Goal: Task Accomplishment & Management: Manage account settings

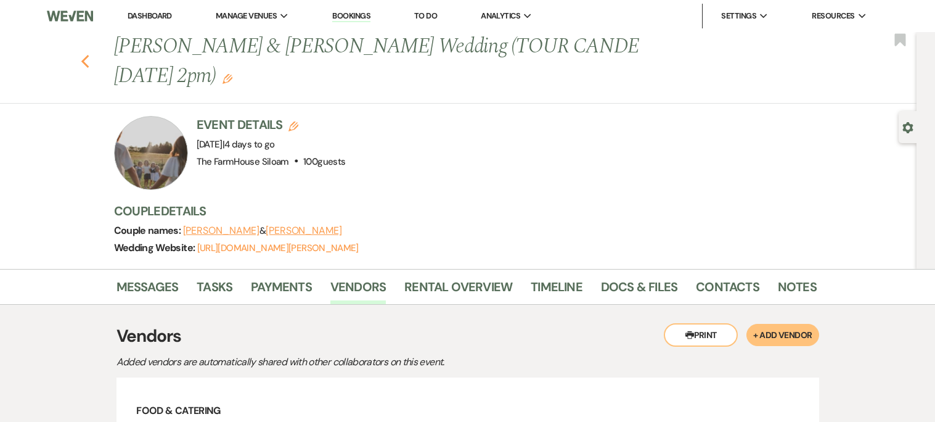
click at [83, 59] on icon "Previous" at bounding box center [85, 61] width 9 height 15
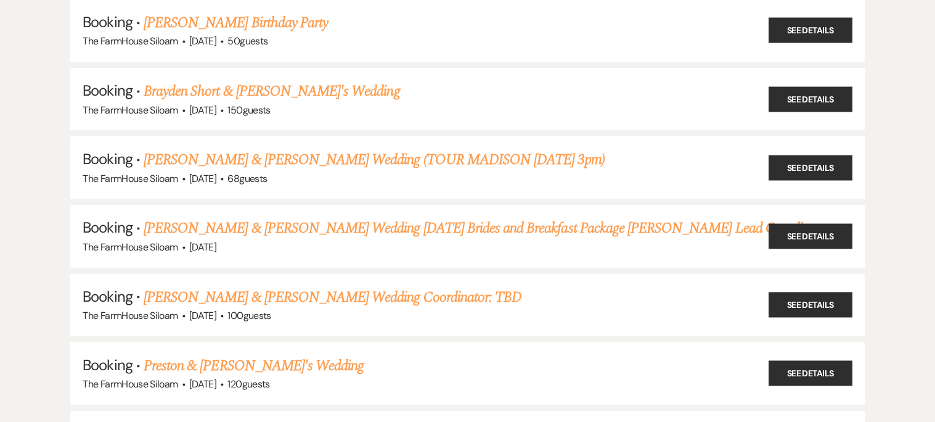
scroll to position [222, 0]
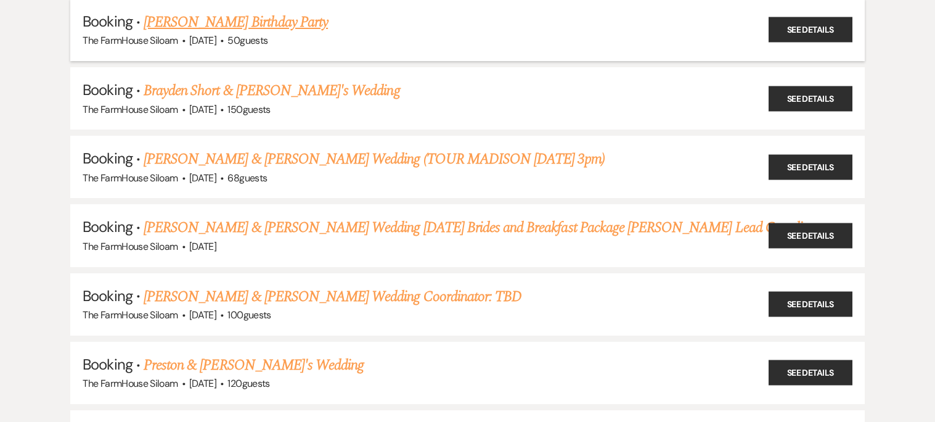
click at [260, 20] on link "[PERSON_NAME] Birthday Party" at bounding box center [236, 22] width 184 height 22
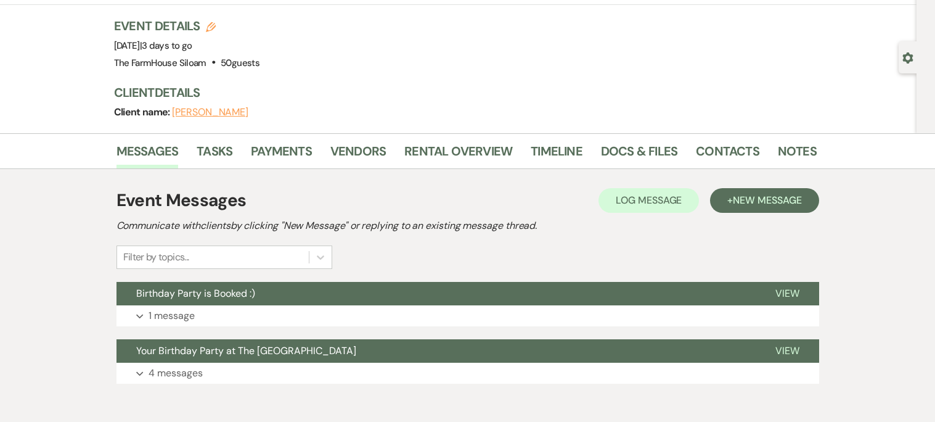
scroll to position [129, 0]
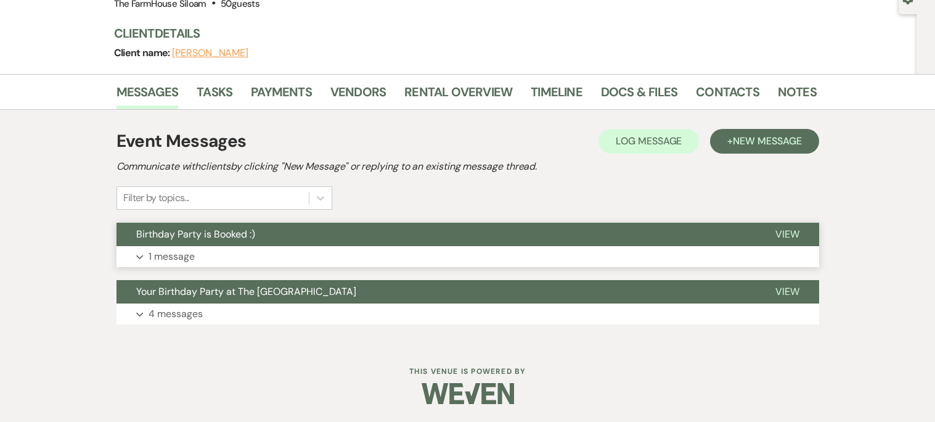
click at [165, 259] on p "1 message" at bounding box center [172, 256] width 46 height 16
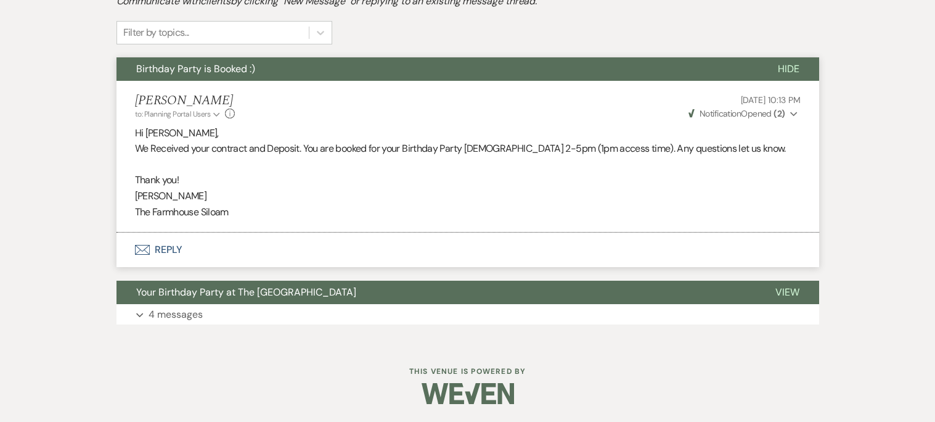
scroll to position [0, 0]
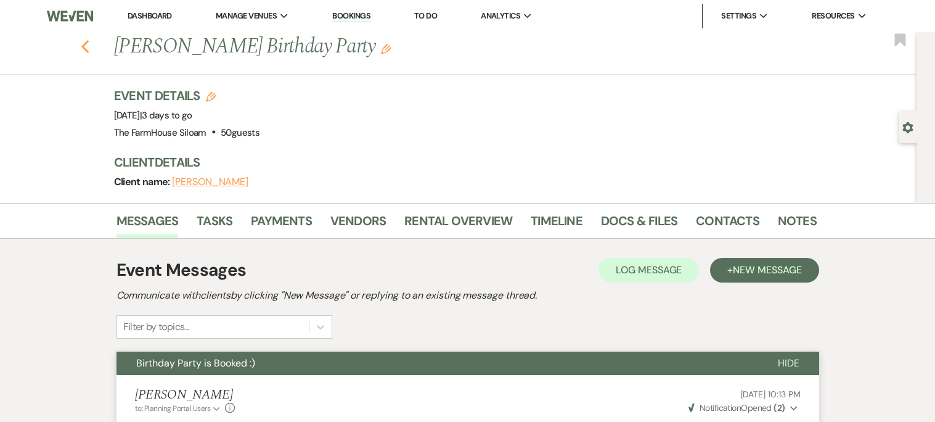
click at [86, 45] on icon "Previous" at bounding box center [85, 46] width 9 height 15
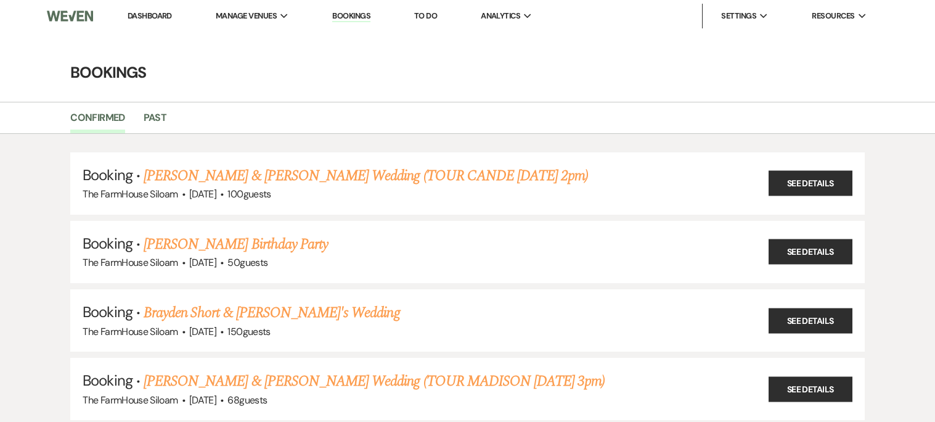
scroll to position [222, 0]
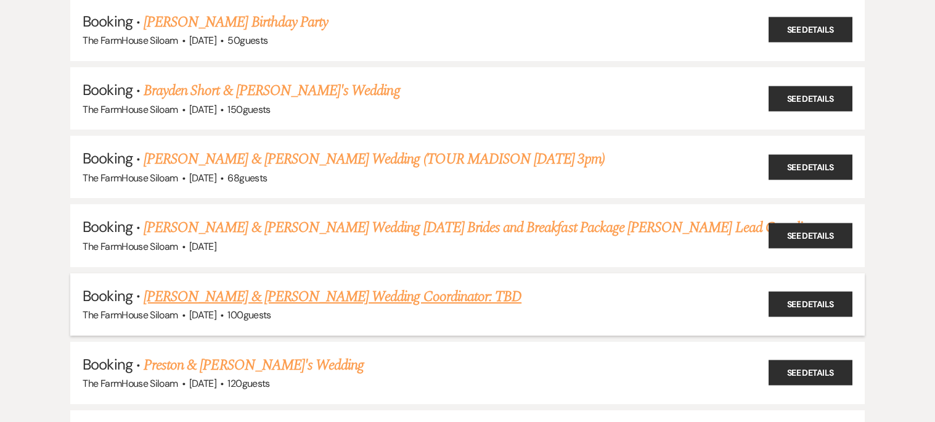
click at [359, 290] on link "[PERSON_NAME] & [PERSON_NAME] Wedding Coordinator: TBD" at bounding box center [333, 296] width 378 height 22
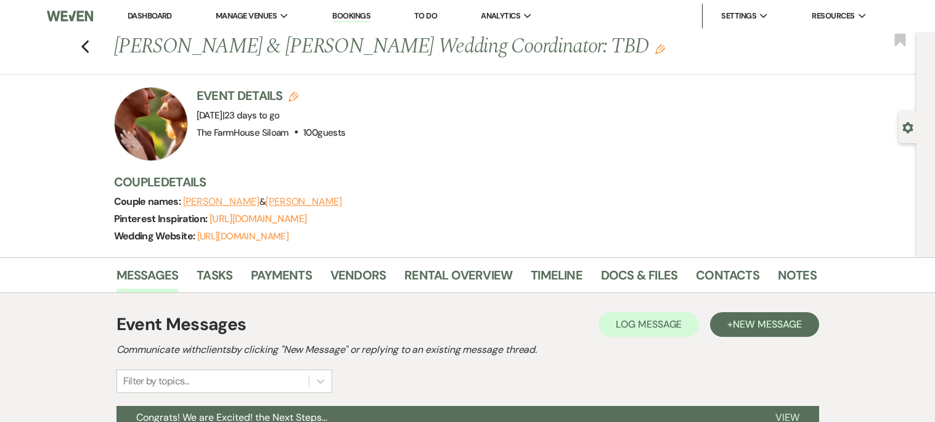
click at [655, 54] on use "button" at bounding box center [660, 49] width 10 height 10
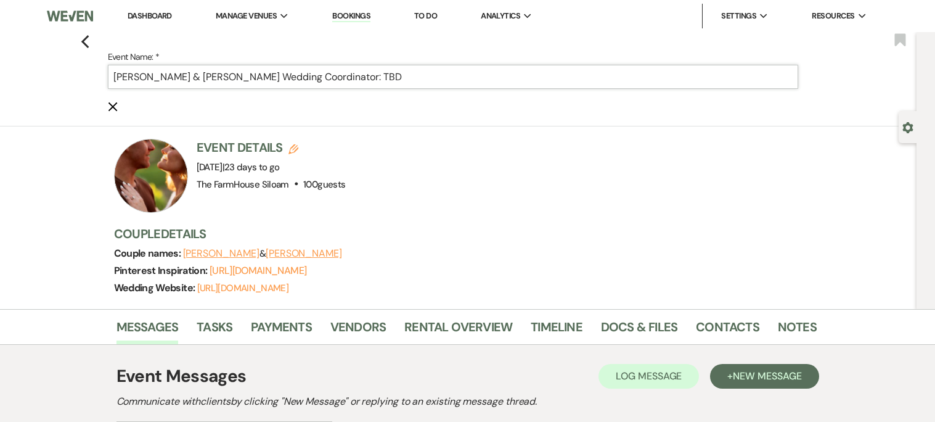
drag, startPoint x: 411, startPoint y: 77, endPoint x: 333, endPoint y: 81, distance: 78.4
click at [333, 81] on input "[PERSON_NAME] & [PERSON_NAME] Wedding Coordinator: TBD" at bounding box center [453, 77] width 690 height 24
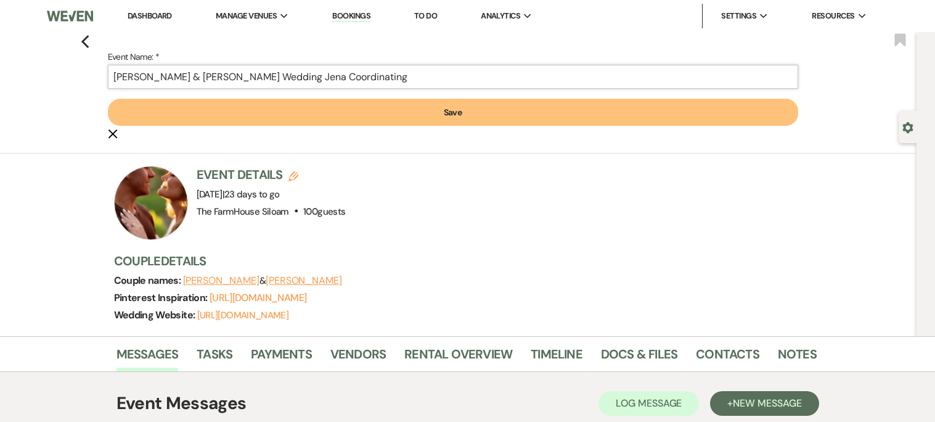
type input "[PERSON_NAME] & [PERSON_NAME] Wedding Jena Coordinating"
click at [383, 104] on button "Save" at bounding box center [453, 112] width 690 height 27
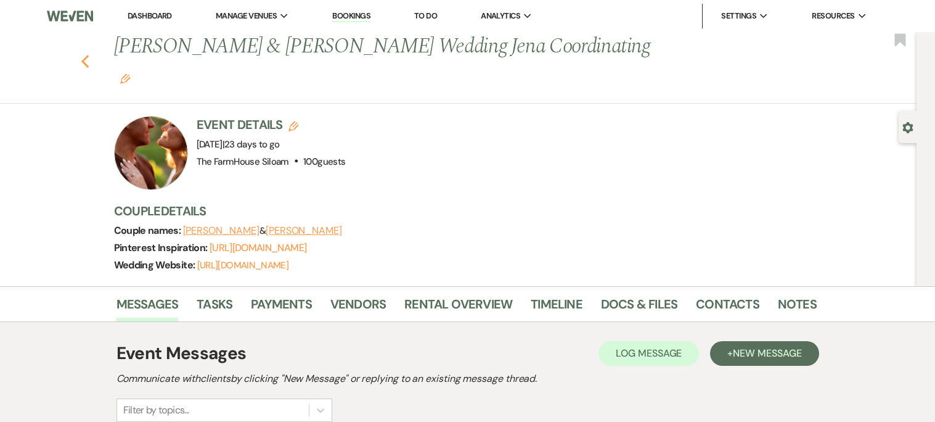
click at [84, 55] on use "button" at bounding box center [85, 62] width 8 height 14
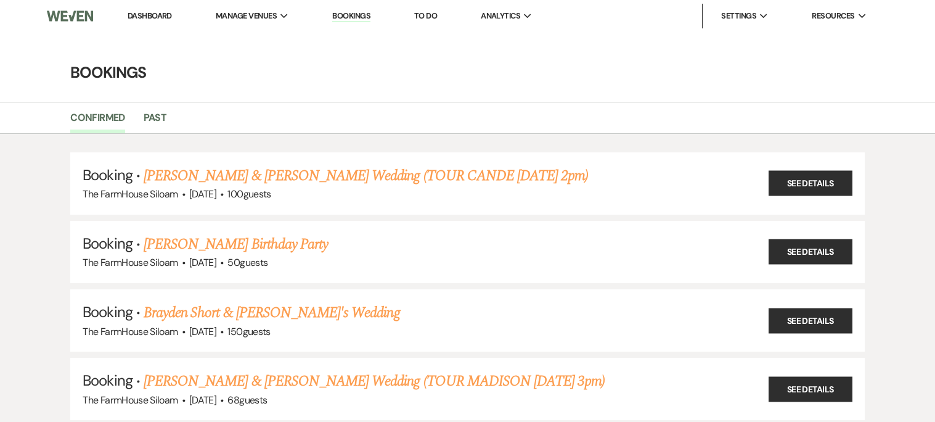
scroll to position [222, 0]
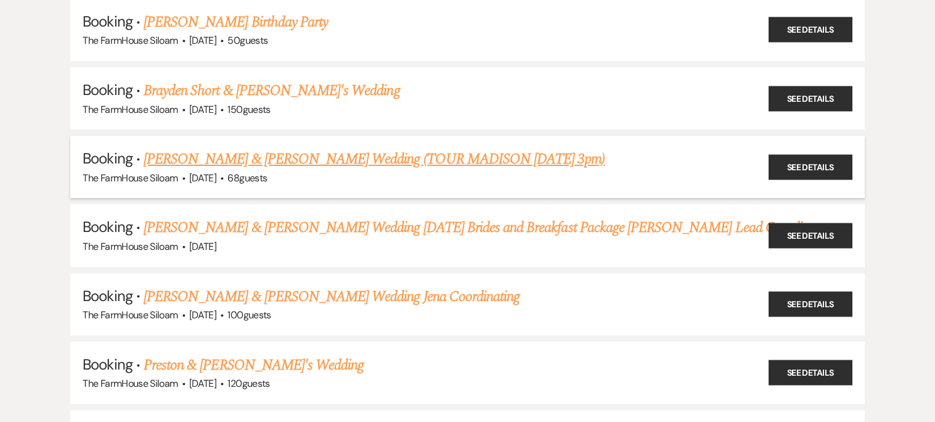
click at [383, 160] on link "[PERSON_NAME] & [PERSON_NAME] Wedding (TOUR MADISON [DATE] 3pm)" at bounding box center [375, 159] width 462 height 22
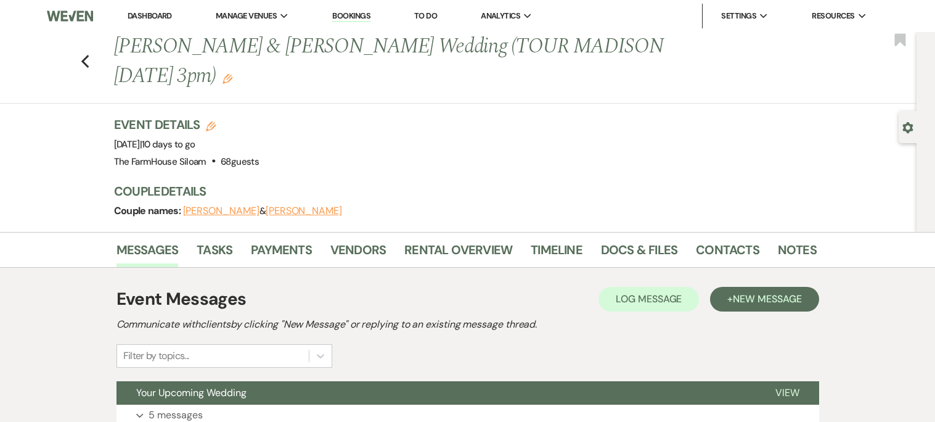
click at [232, 74] on icon "Edit" at bounding box center [228, 79] width 10 height 10
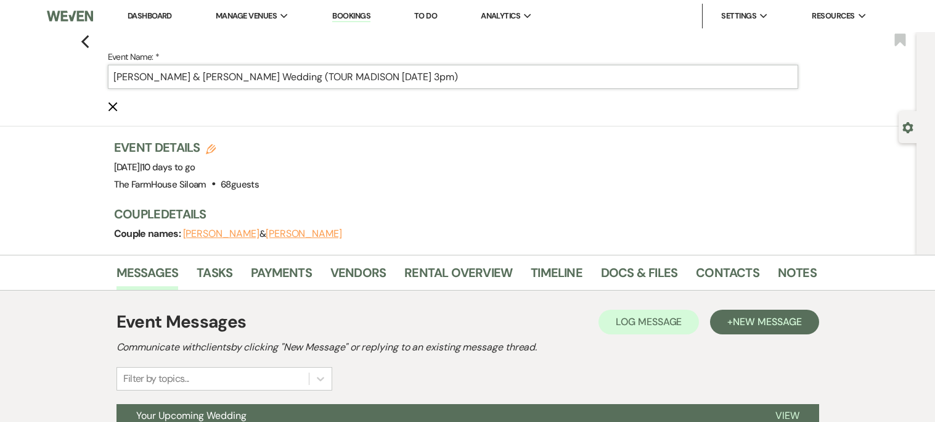
drag, startPoint x: 393, startPoint y: 78, endPoint x: 254, endPoint y: 73, distance: 138.8
click at [254, 73] on input "[PERSON_NAME] & [PERSON_NAME] Wedding (TOUR MADISON [DATE] 3pm)" at bounding box center [453, 77] width 690 height 24
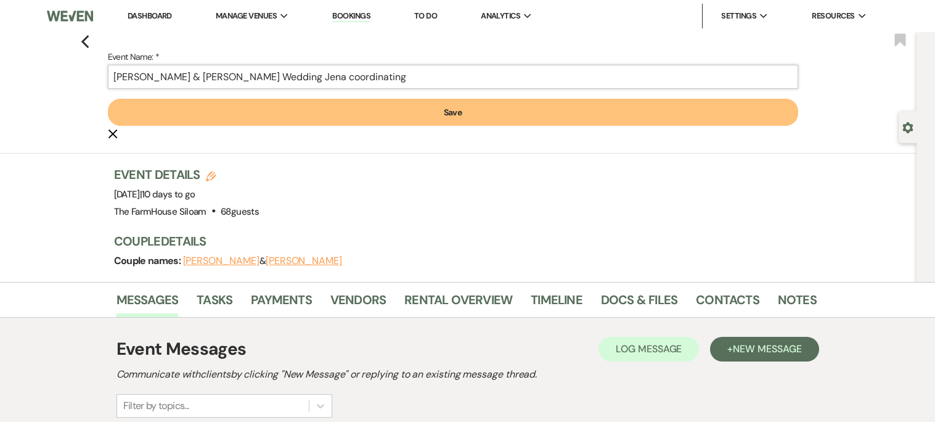
type input "[PERSON_NAME] & [PERSON_NAME] Wedding Jena coordinating"
click at [300, 107] on button "Save" at bounding box center [453, 112] width 690 height 27
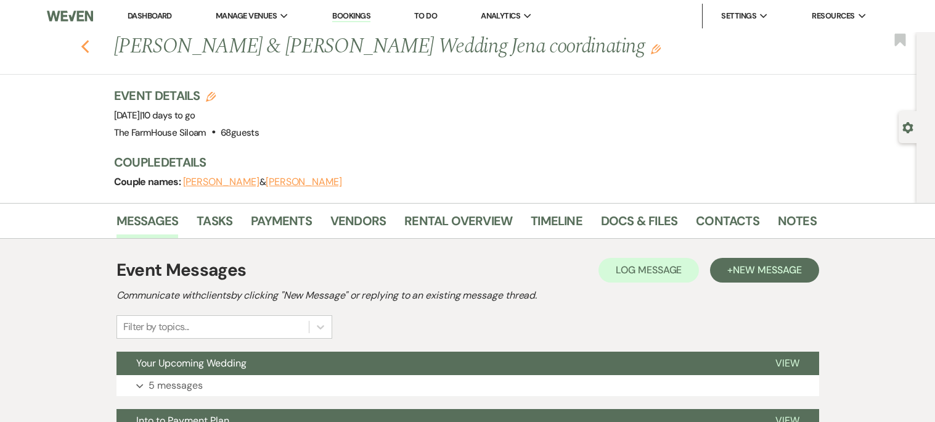
click at [87, 51] on use "button" at bounding box center [85, 47] width 8 height 14
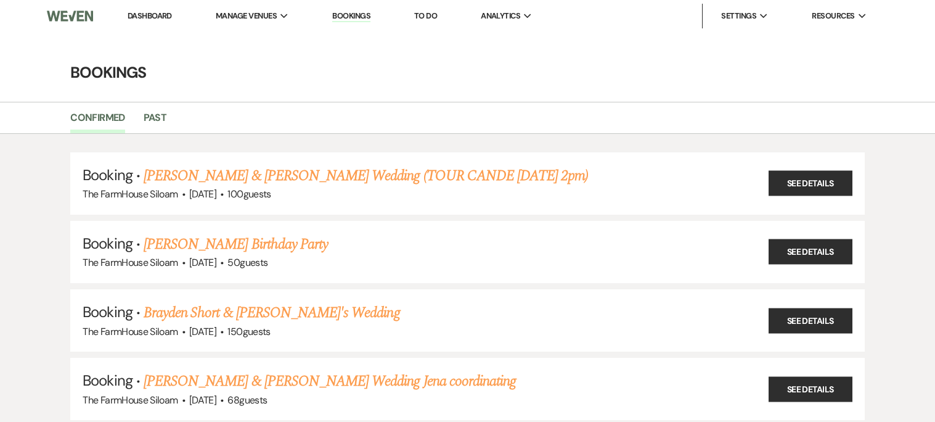
scroll to position [222, 0]
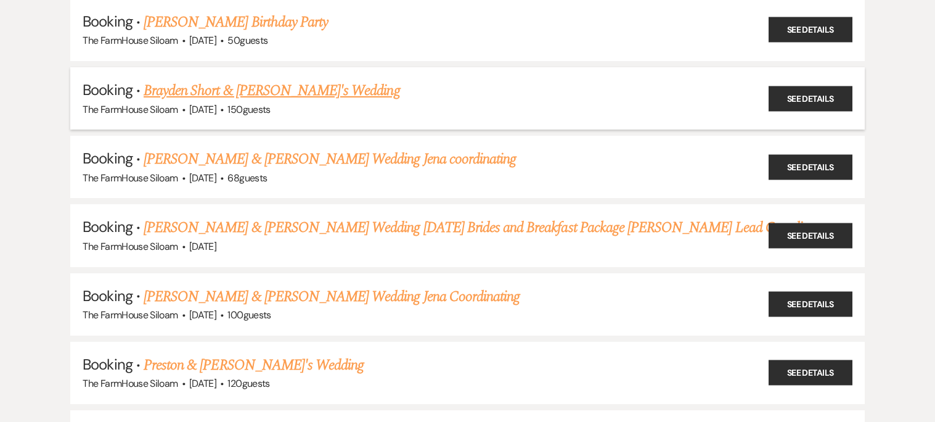
click at [283, 89] on link "Brayden Short & [PERSON_NAME]'s Wedding" at bounding box center [272, 91] width 256 height 22
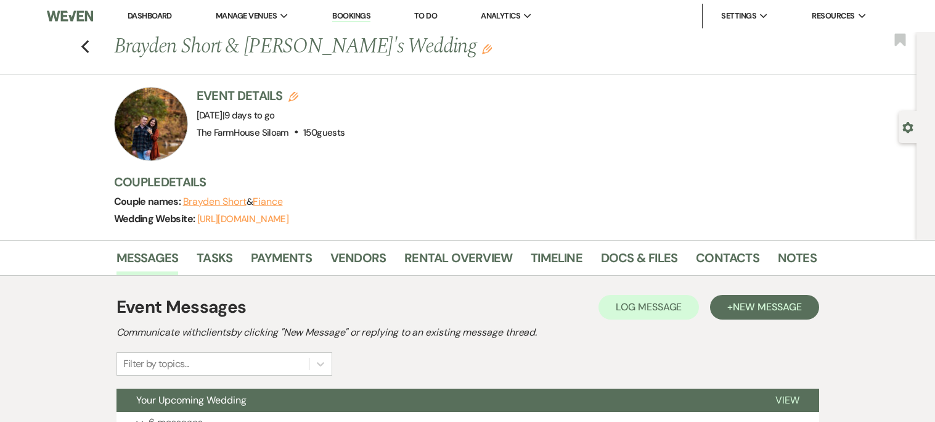
click at [482, 49] on use "button" at bounding box center [487, 49] width 10 height 10
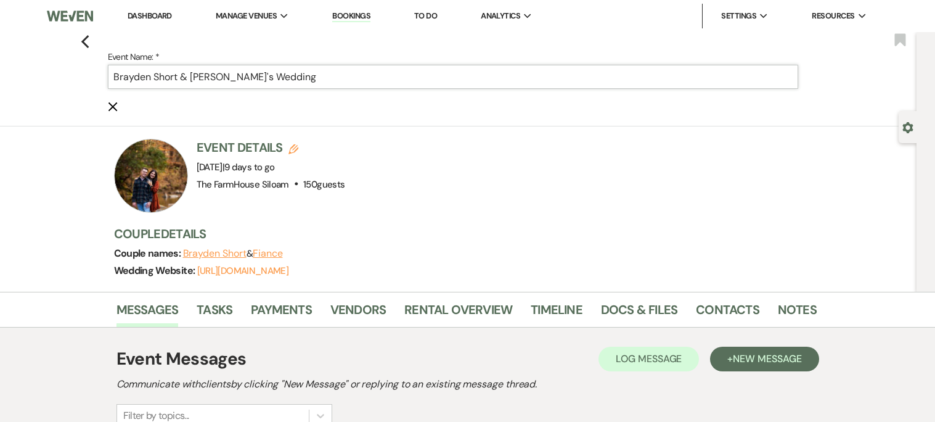
click at [374, 84] on input "Brayden Short & [PERSON_NAME]'s Wedding" at bounding box center [453, 77] width 690 height 24
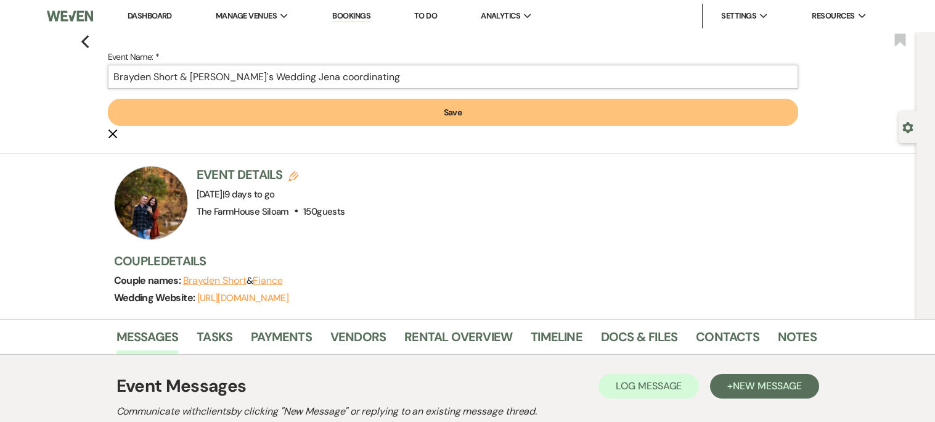
type input "Brayden Short & [PERSON_NAME]'s Wedding Jena coordinating"
click at [402, 112] on button "Save" at bounding box center [453, 112] width 690 height 27
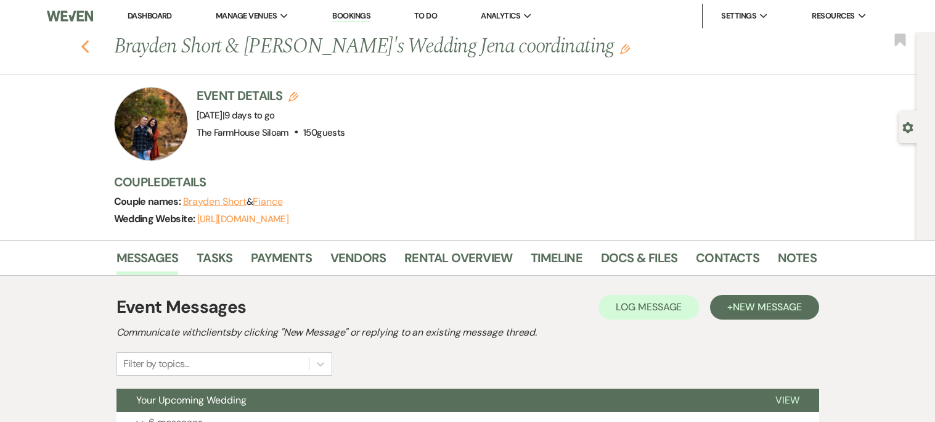
click at [84, 46] on icon "Previous" at bounding box center [85, 46] width 9 height 15
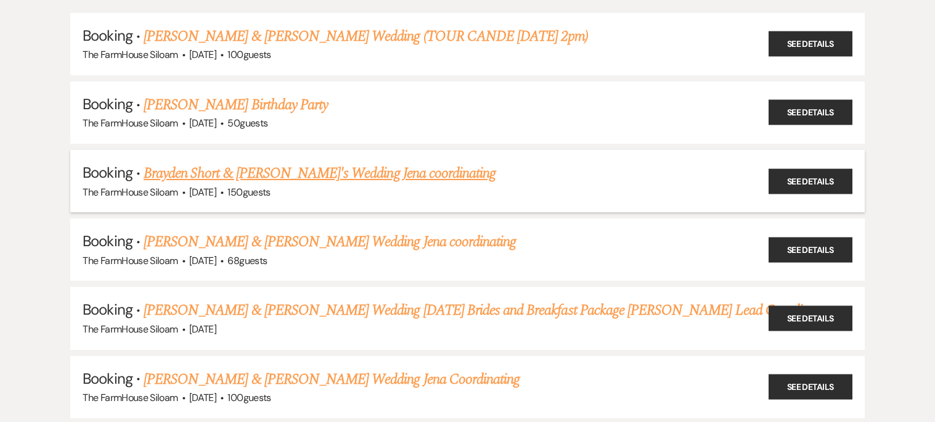
scroll to position [131, 0]
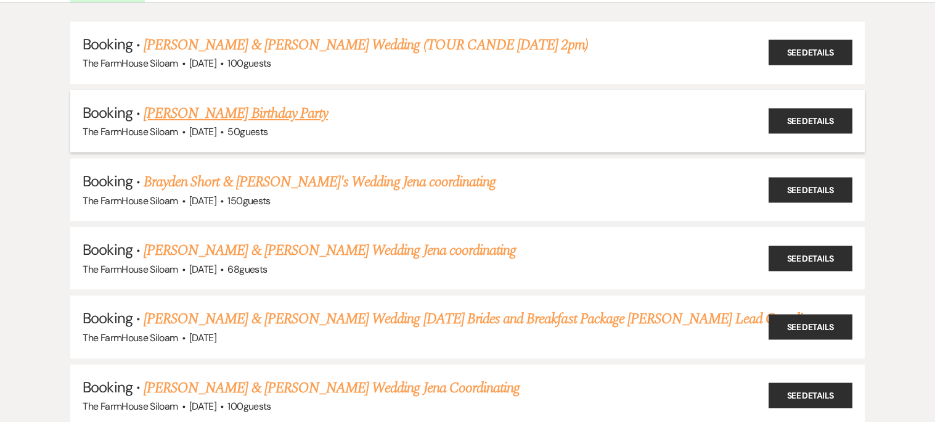
click at [320, 109] on link "[PERSON_NAME] Birthday Party" at bounding box center [236, 113] width 184 height 22
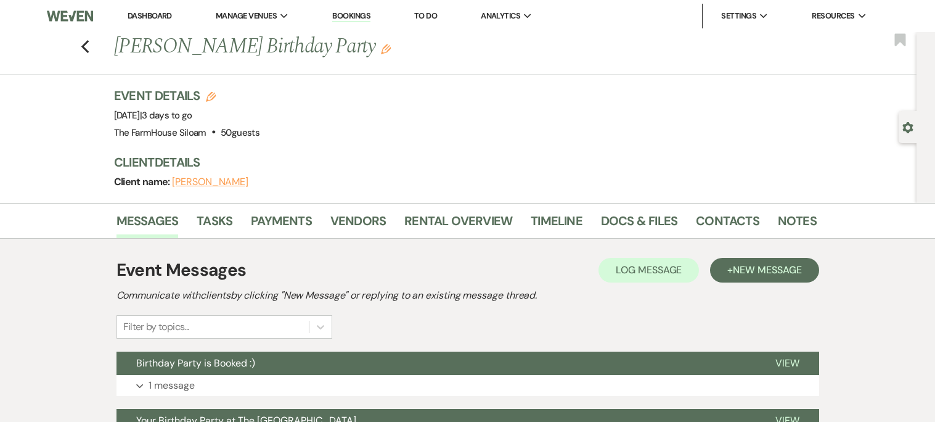
click at [383, 52] on use "button" at bounding box center [386, 49] width 10 height 10
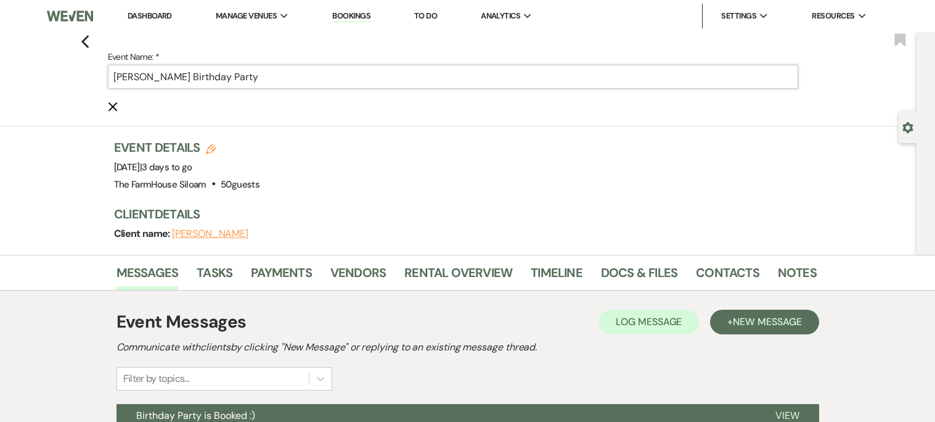
click at [363, 83] on input "[PERSON_NAME] Birthday Party" at bounding box center [453, 77] width 690 height 24
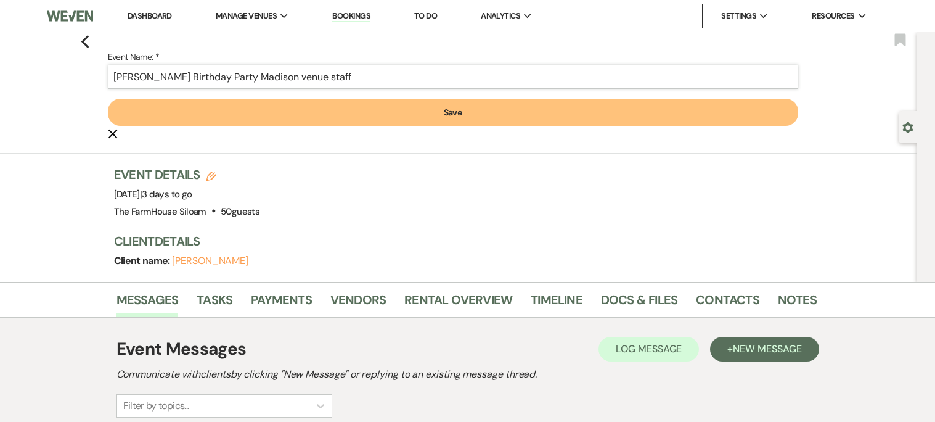
type input "[PERSON_NAME] Birthday Party Madison venue staff"
click at [387, 107] on button "Save" at bounding box center [453, 112] width 690 height 27
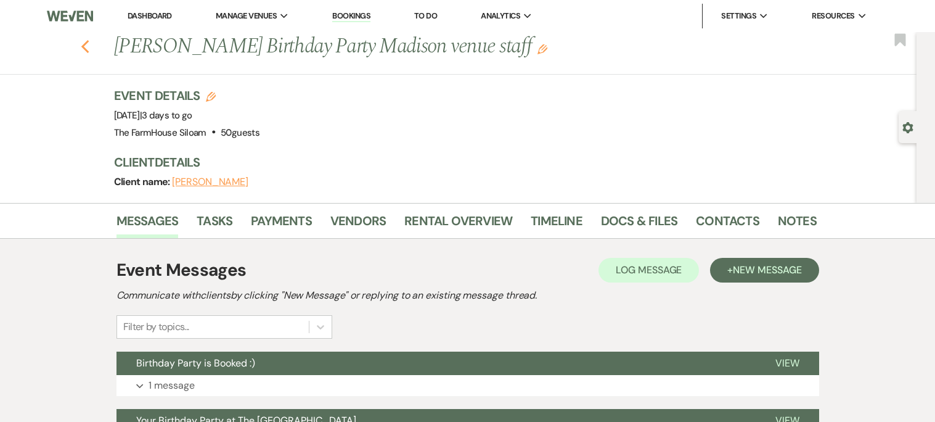
click at [87, 44] on icon "Previous" at bounding box center [85, 46] width 9 height 15
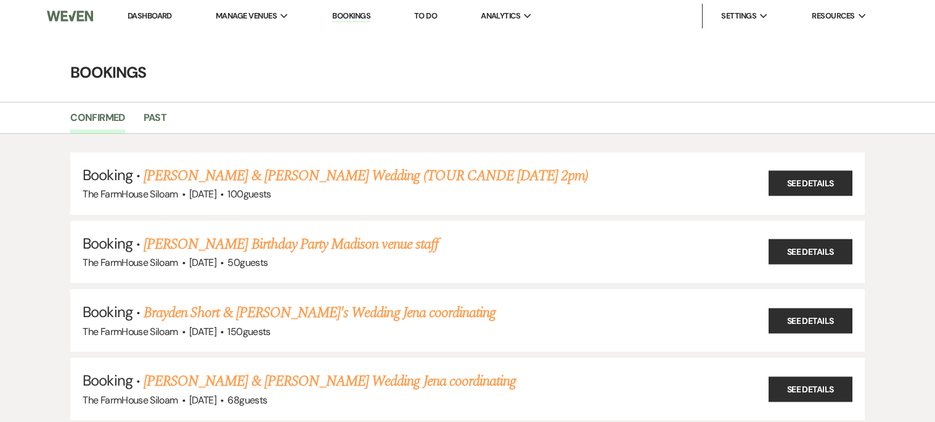
scroll to position [131, 0]
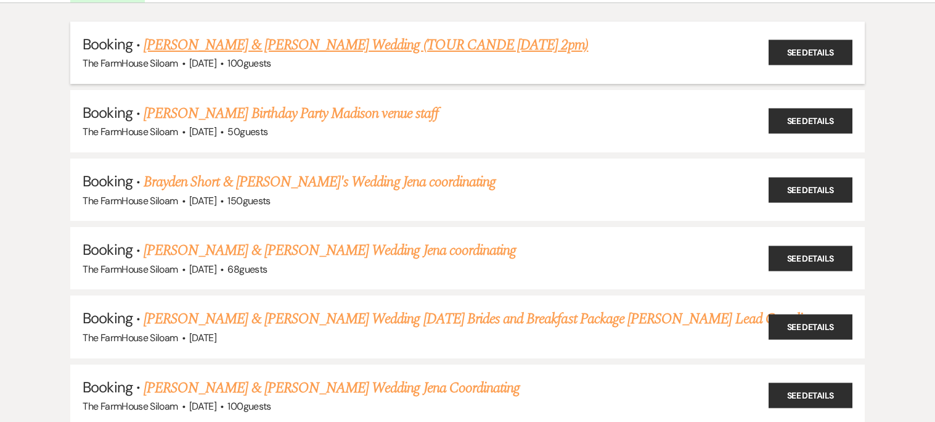
click at [348, 47] on link "[PERSON_NAME] & [PERSON_NAME] Wedding (TOUR CANDE [DATE] 2pm)" at bounding box center [366, 45] width 444 height 22
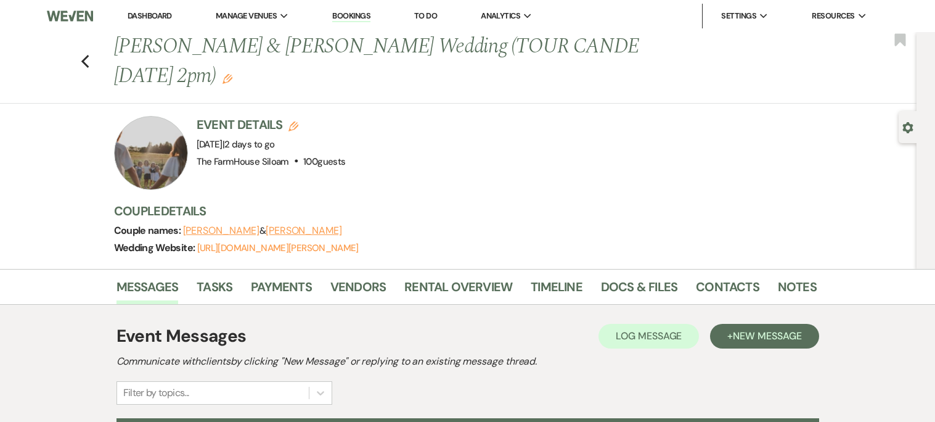
click at [223, 78] on icon "Edit" at bounding box center [228, 79] width 10 height 10
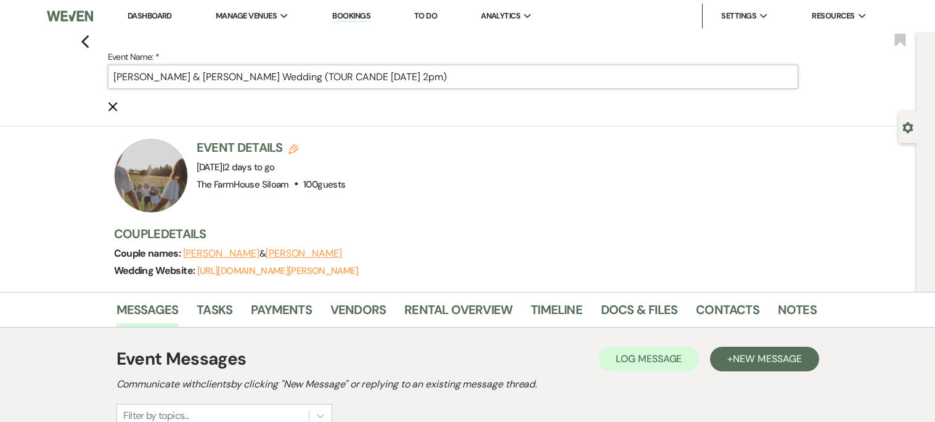
click at [443, 74] on input "[PERSON_NAME] & [PERSON_NAME] Wedding (TOUR CANDE [DATE] 2pm)" at bounding box center [453, 77] width 690 height 24
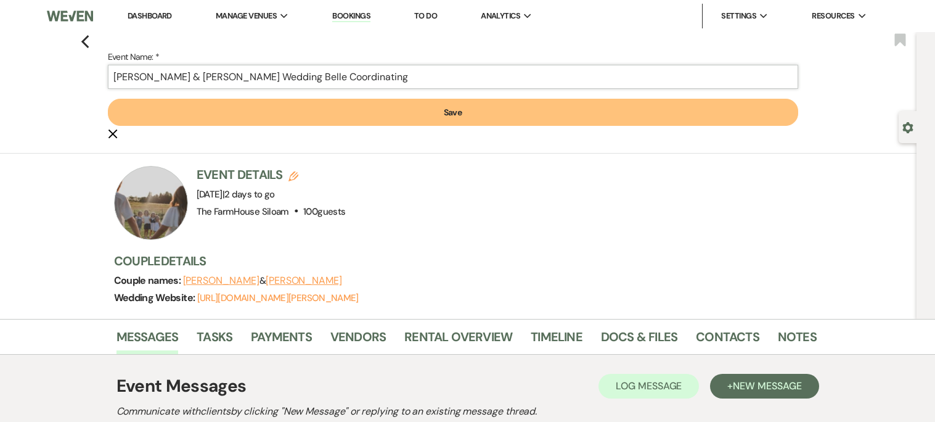
type input "[PERSON_NAME] & [PERSON_NAME] Wedding Belle Coordinating"
click at [448, 104] on button "Save" at bounding box center [453, 112] width 690 height 27
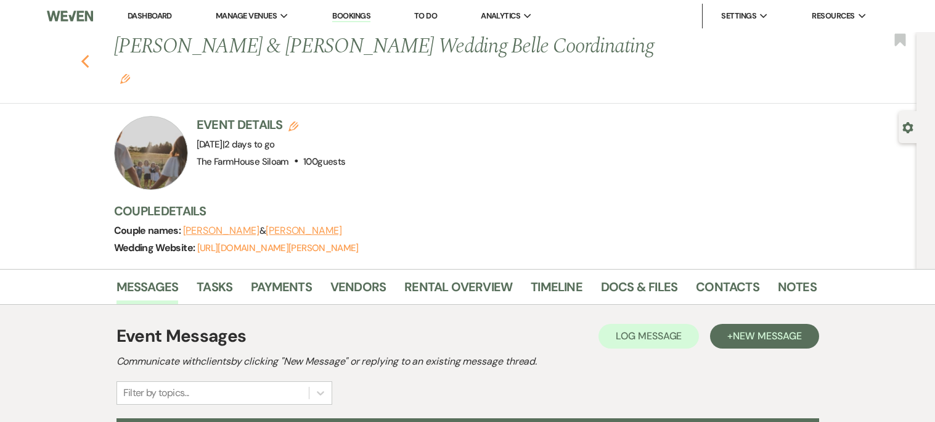
click at [85, 55] on use "button" at bounding box center [85, 62] width 8 height 14
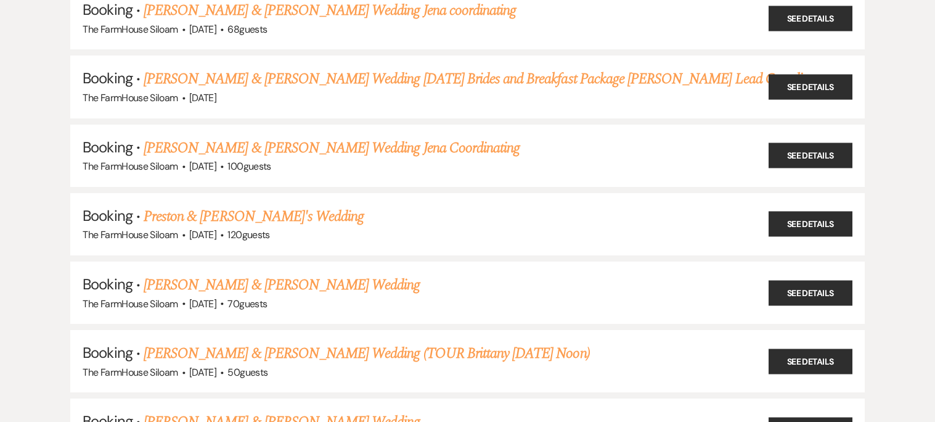
scroll to position [372, 0]
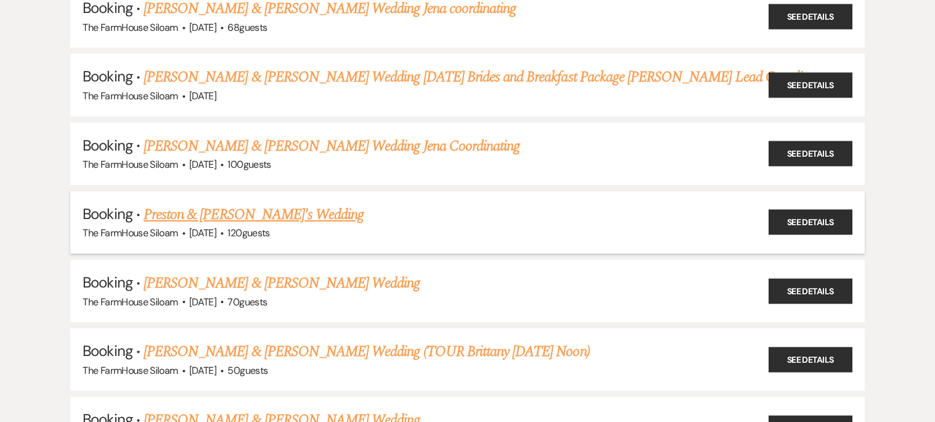
click at [227, 211] on link "Preston & [PERSON_NAME]'s Wedding" at bounding box center [254, 214] width 220 height 22
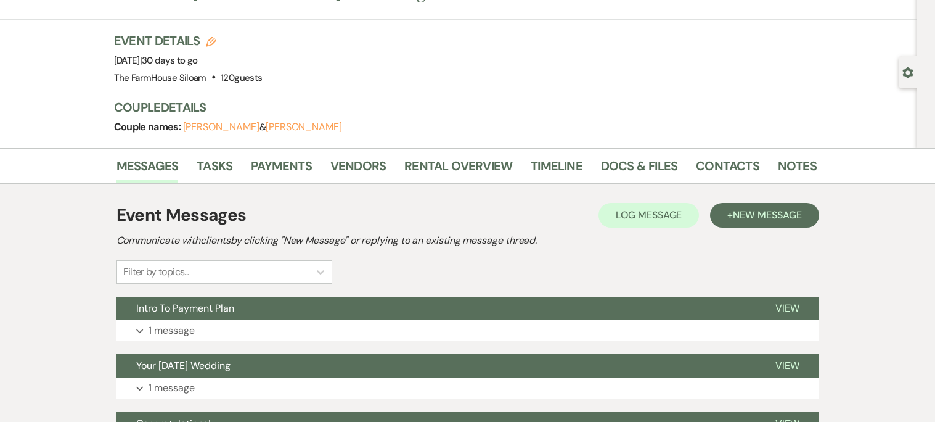
scroll to position [50, 0]
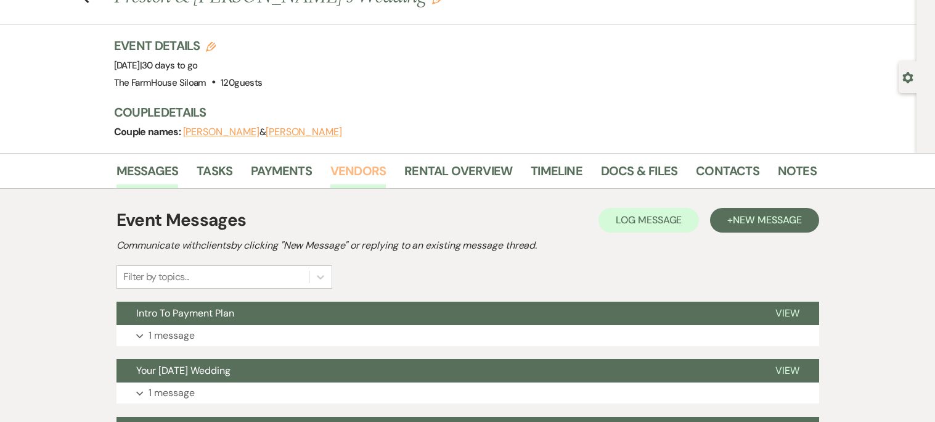
click at [365, 170] on link "Vendors" at bounding box center [357, 174] width 55 height 27
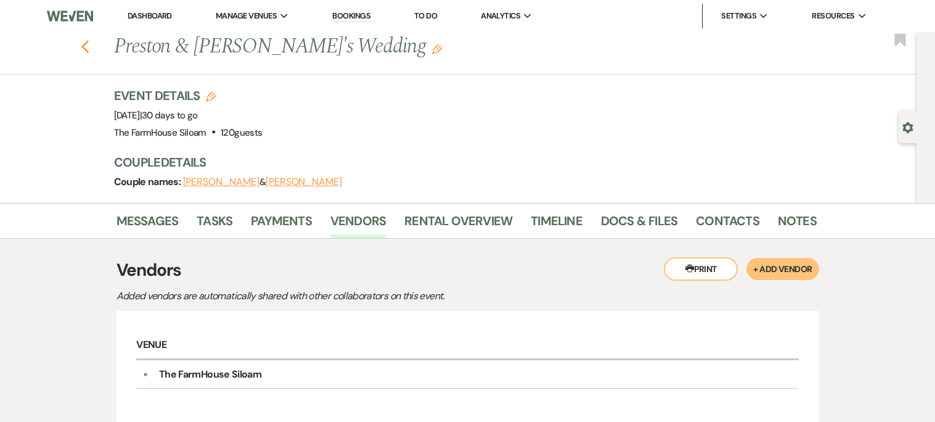
click at [84, 44] on use "button" at bounding box center [85, 47] width 8 height 14
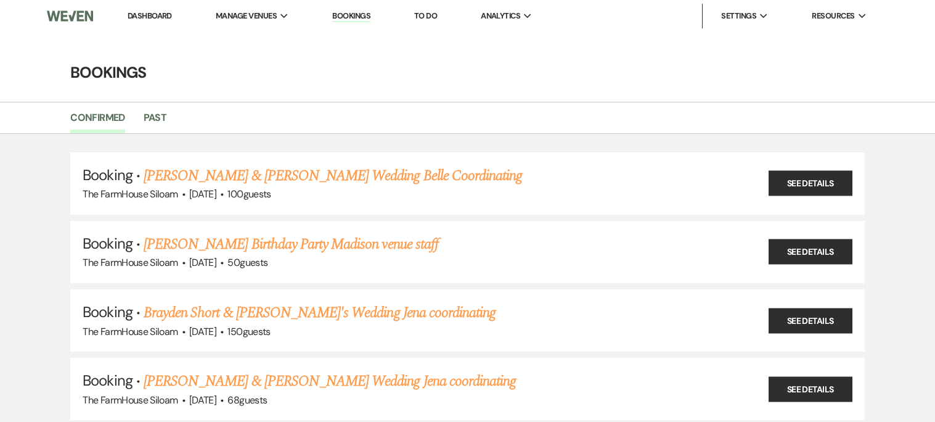
scroll to position [372, 0]
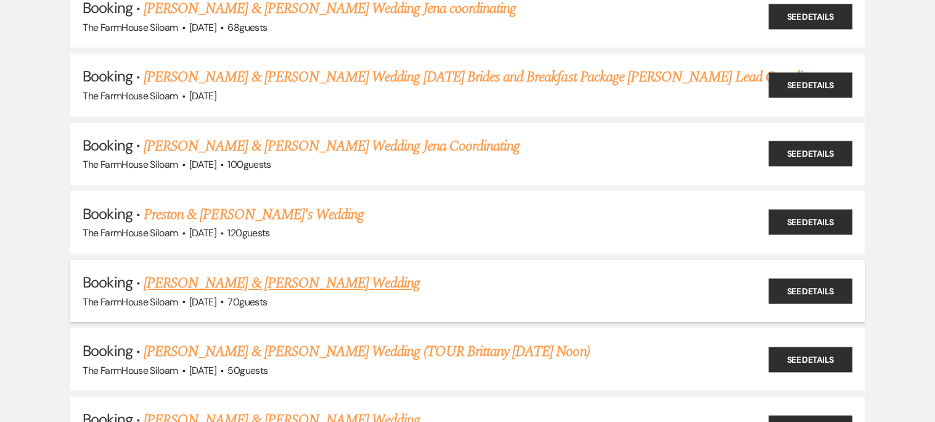
click at [372, 281] on link "[PERSON_NAME] & [PERSON_NAME] Wedding" at bounding box center [282, 283] width 276 height 22
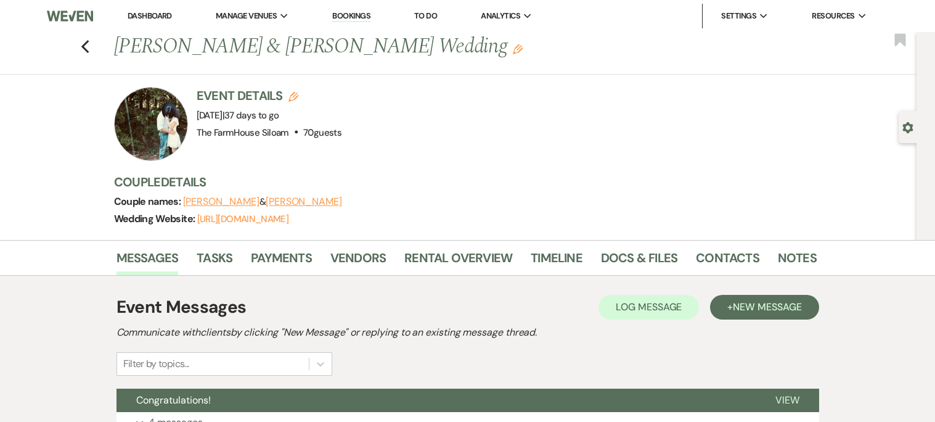
click at [513, 48] on use "button" at bounding box center [518, 49] width 10 height 10
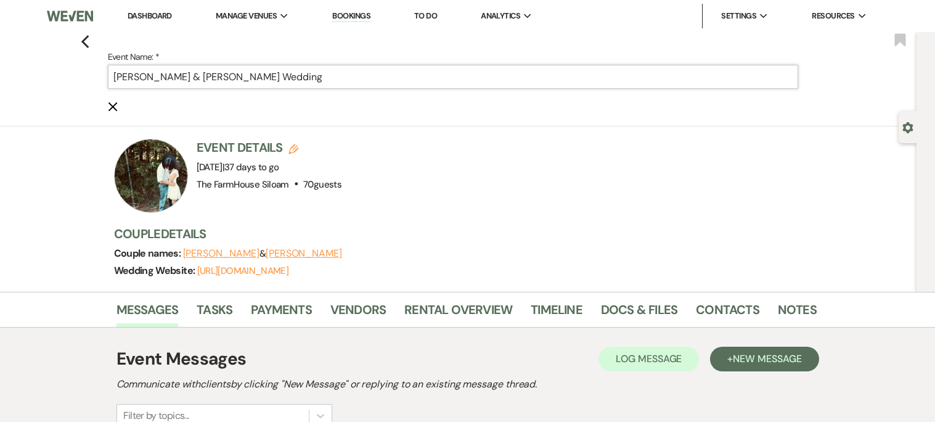
click at [429, 78] on input "[PERSON_NAME] & [PERSON_NAME] Wedding" at bounding box center [453, 77] width 690 height 24
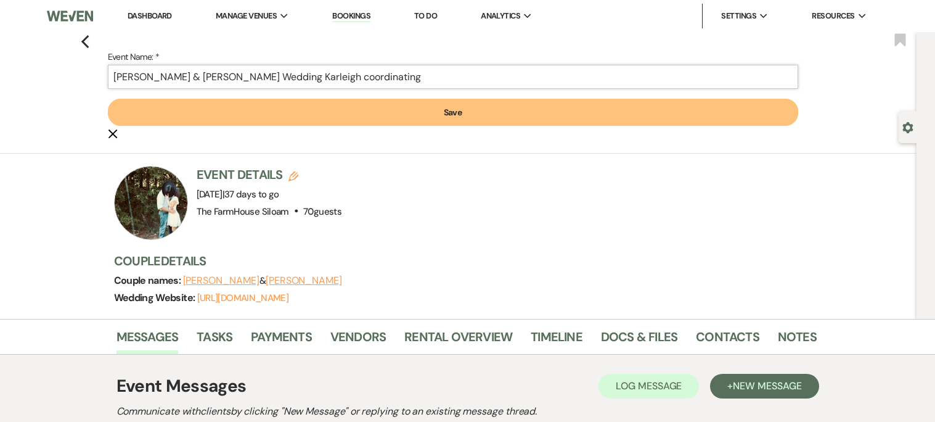
type input "[PERSON_NAME] & [PERSON_NAME] Wedding Karleigh coordinating"
click at [441, 115] on button "Save" at bounding box center [453, 112] width 690 height 27
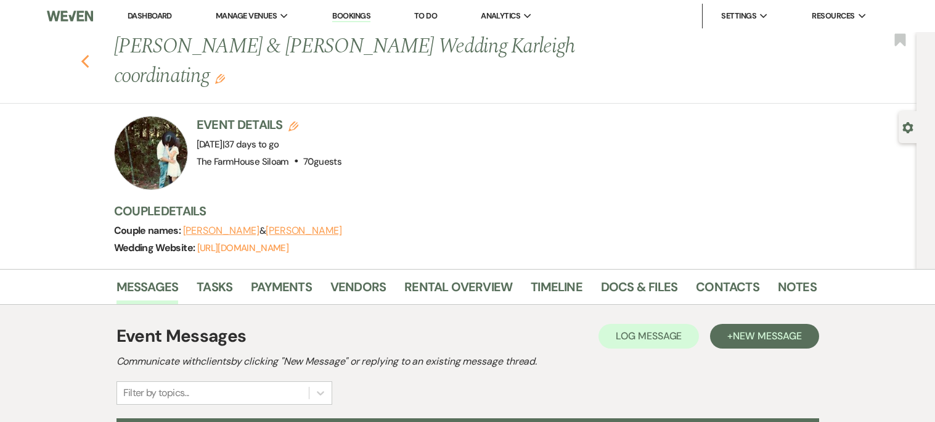
click at [86, 54] on icon "Previous" at bounding box center [85, 61] width 9 height 15
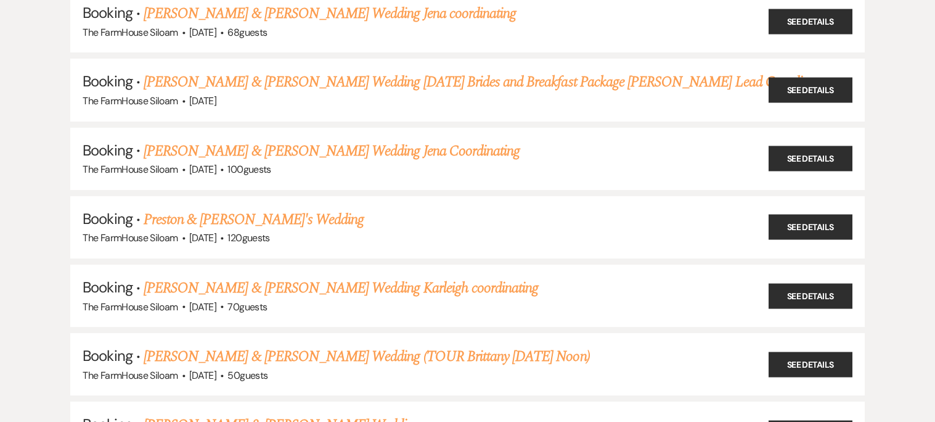
scroll to position [366, 0]
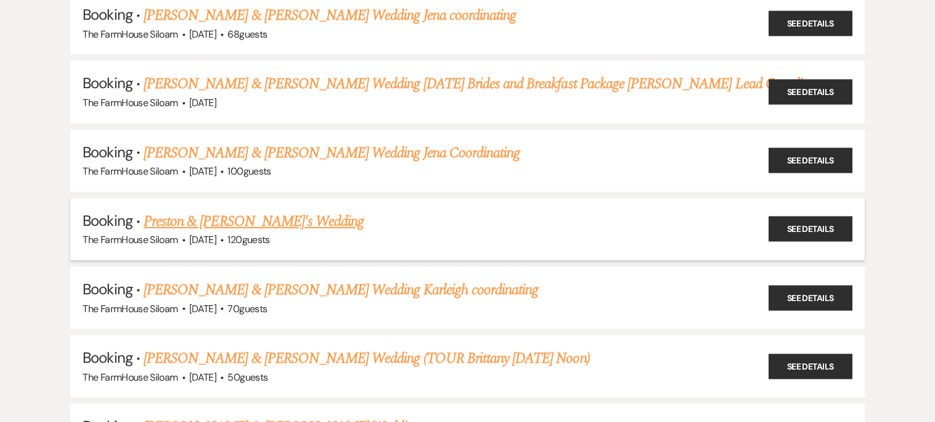
click at [201, 216] on link "Preston & [PERSON_NAME]'s Wedding" at bounding box center [254, 221] width 220 height 22
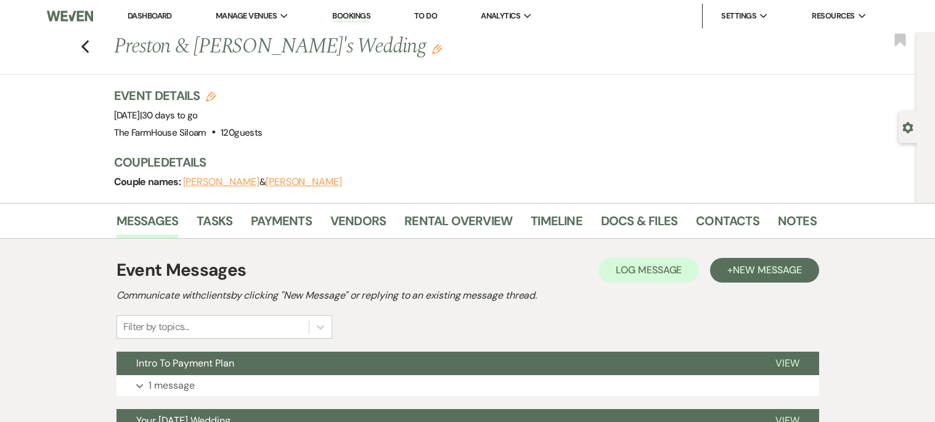
click at [432, 50] on use "button" at bounding box center [437, 49] width 10 height 10
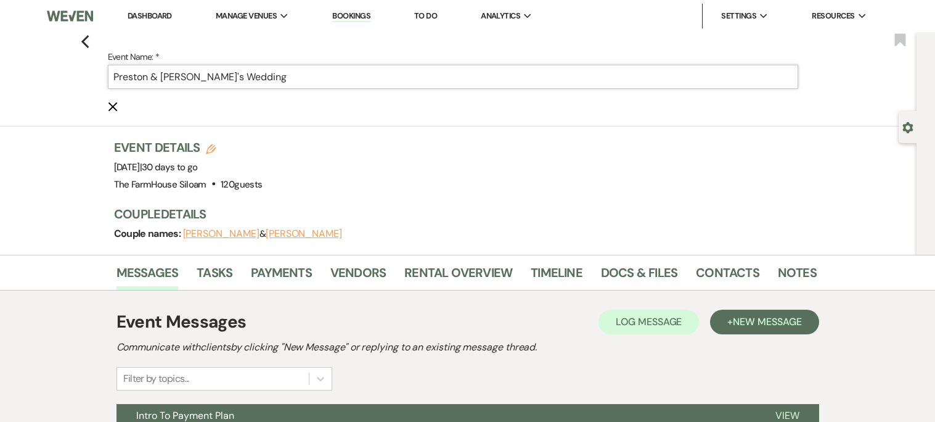
click at [333, 74] on input "Preston & [PERSON_NAME]'s Wedding" at bounding box center [453, 77] width 690 height 24
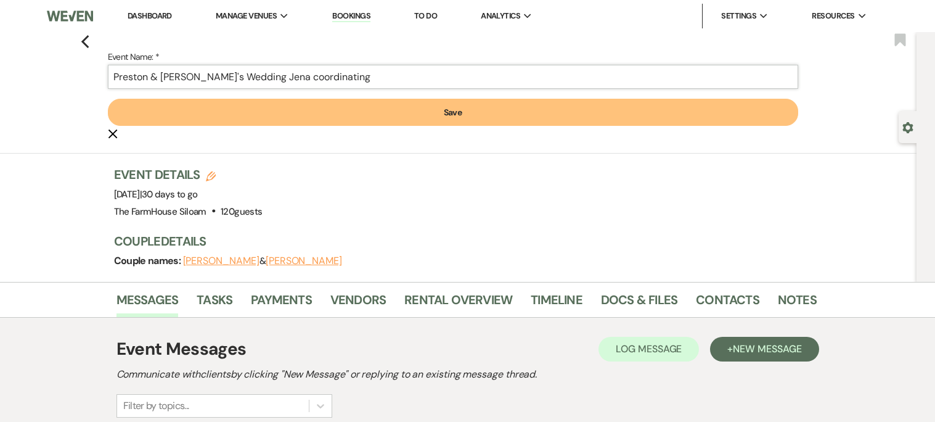
type input "Preston & [PERSON_NAME]'s Wedding Jena coordinating"
click at [367, 112] on button "Save" at bounding box center [453, 112] width 690 height 27
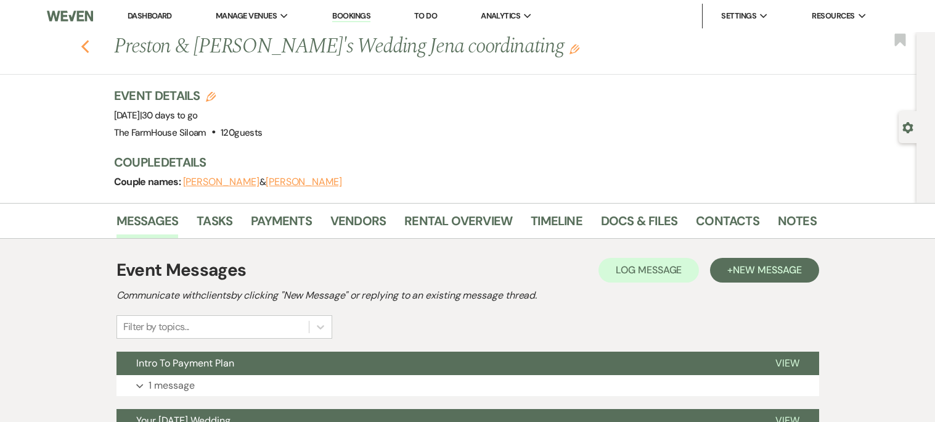
click at [83, 41] on icon "Previous" at bounding box center [85, 46] width 9 height 15
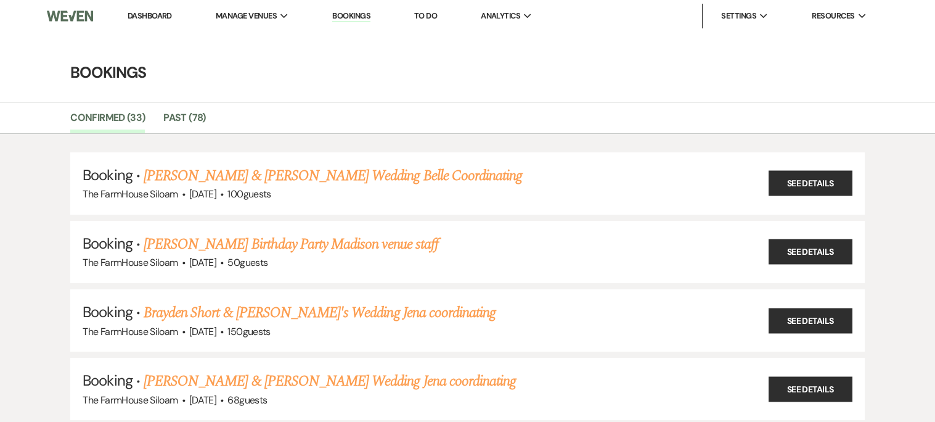
click at [359, 16] on link "Bookings" at bounding box center [351, 16] width 38 height 12
click at [163, 16] on link "Dashboard" at bounding box center [150, 15] width 44 height 10
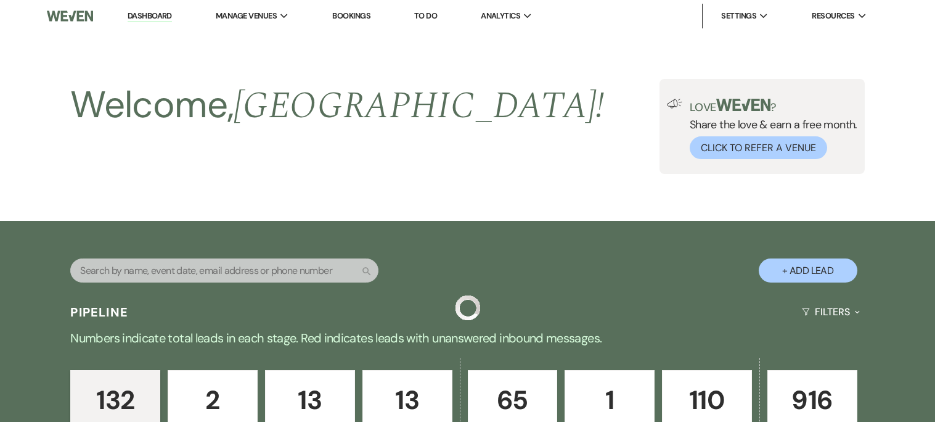
click at [161, 17] on link "Dashboard" at bounding box center [150, 16] width 44 height 12
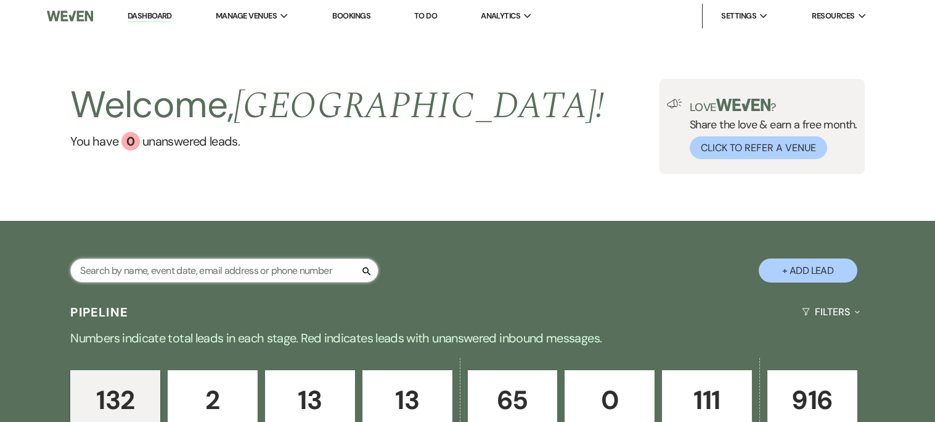
click at [244, 272] on input "text" at bounding box center [224, 270] width 308 height 24
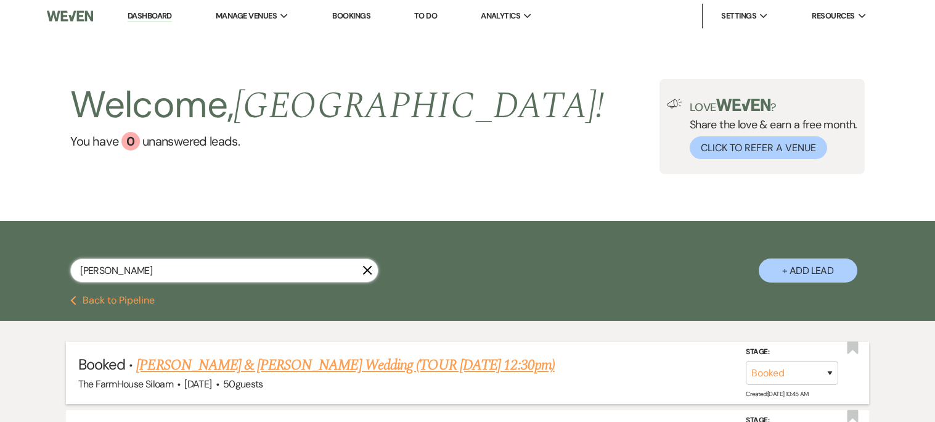
type input "[PERSON_NAME]"
click at [296, 362] on link "[PERSON_NAME] & [PERSON_NAME] Wedding (TOUR [DATE] 12:30pm)" at bounding box center [345, 365] width 418 height 22
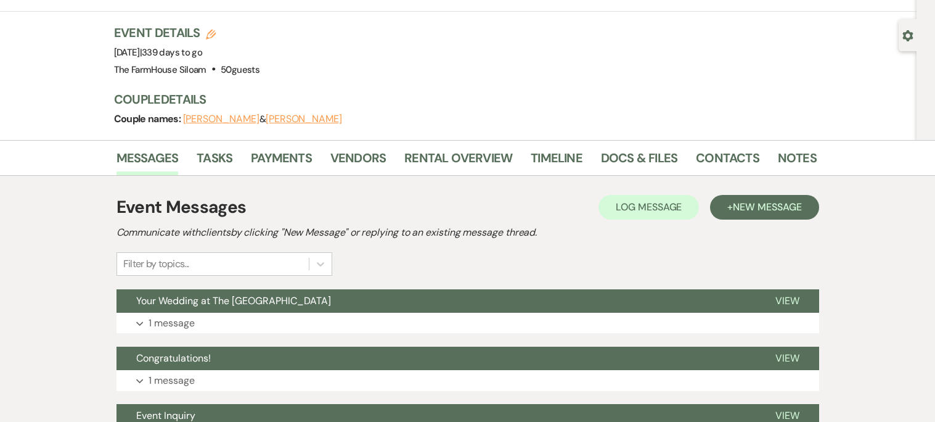
scroll to position [94, 0]
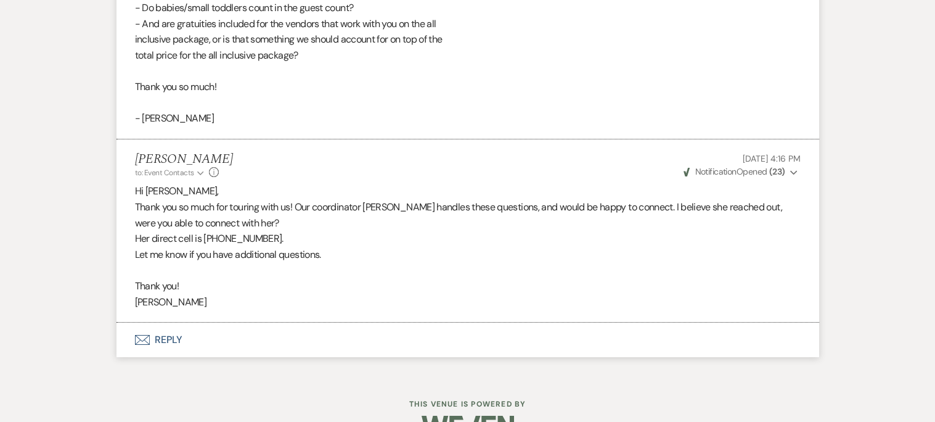
scroll to position [2687, 0]
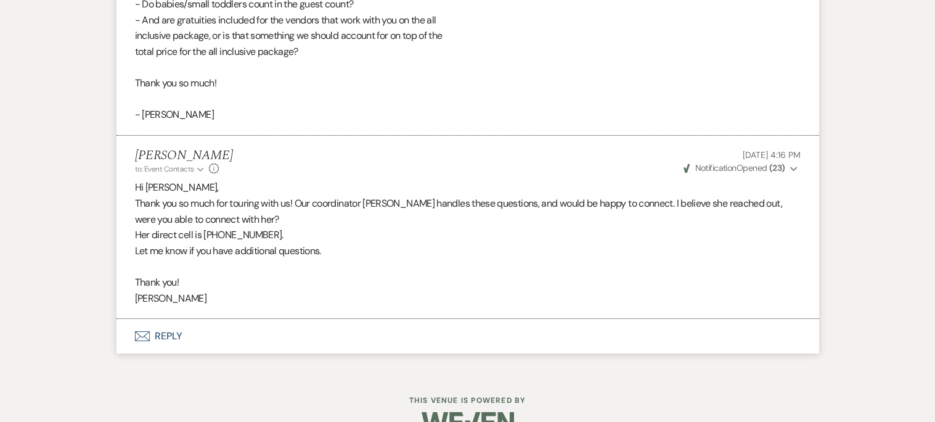
click at [171, 323] on button "Envelope Reply" at bounding box center [468, 336] width 703 height 35
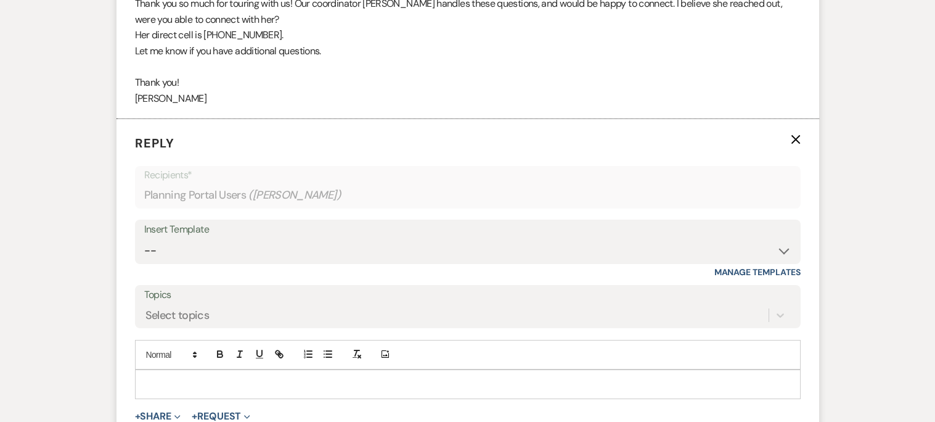
scroll to position [2909, 0]
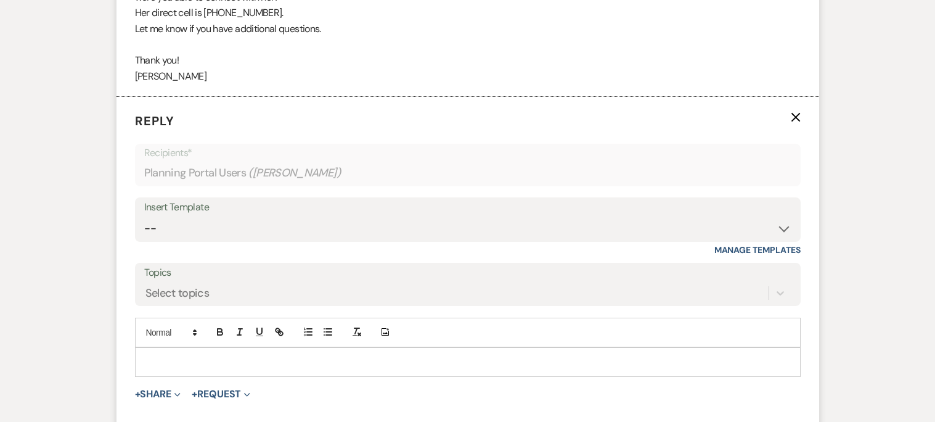
click at [173, 348] on div at bounding box center [468, 362] width 665 height 28
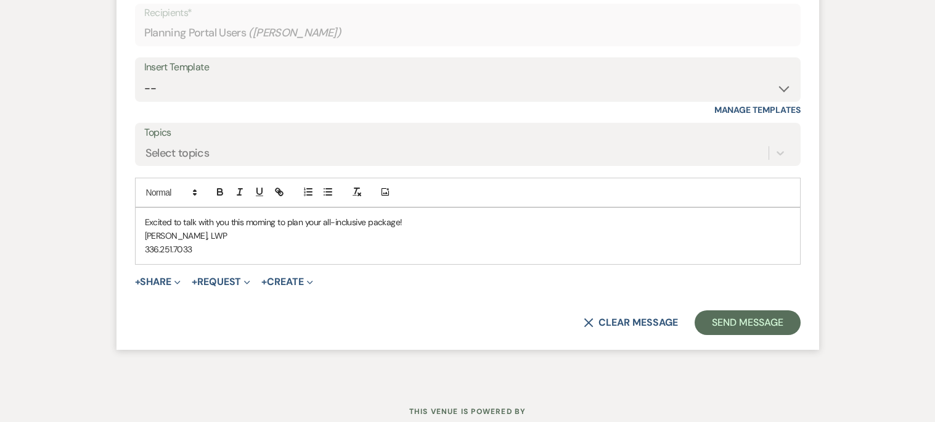
scroll to position [3050, 0]
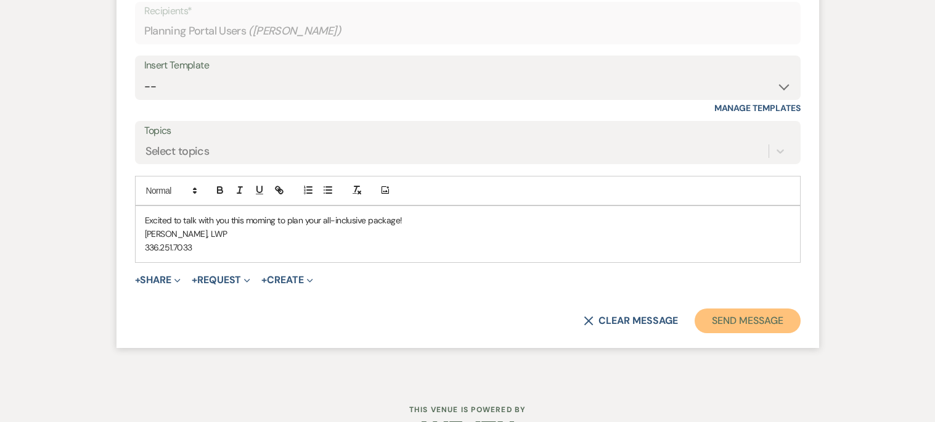
click at [740, 308] on button "Send Message" at bounding box center [747, 320] width 105 height 25
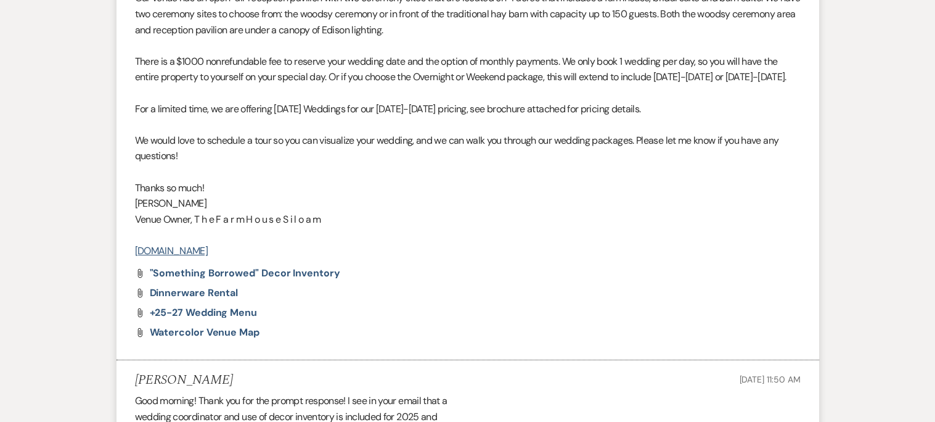
scroll to position [0, 0]
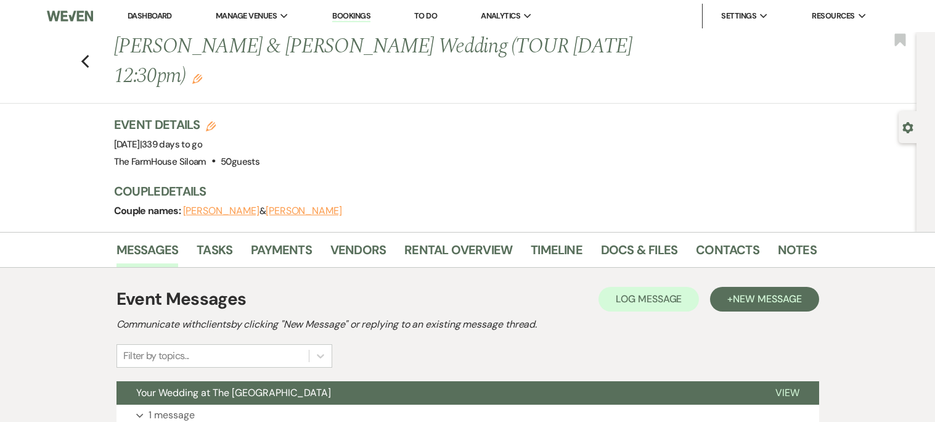
click at [152, 13] on link "Dashboard" at bounding box center [150, 15] width 44 height 10
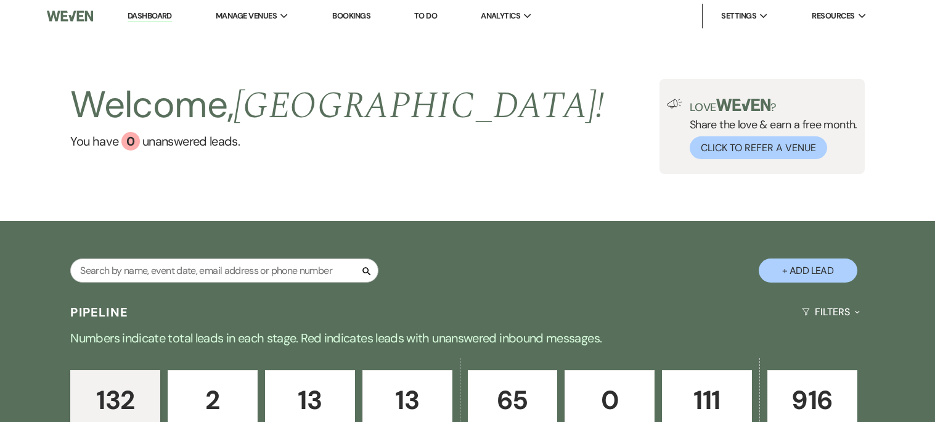
scroll to position [286, 0]
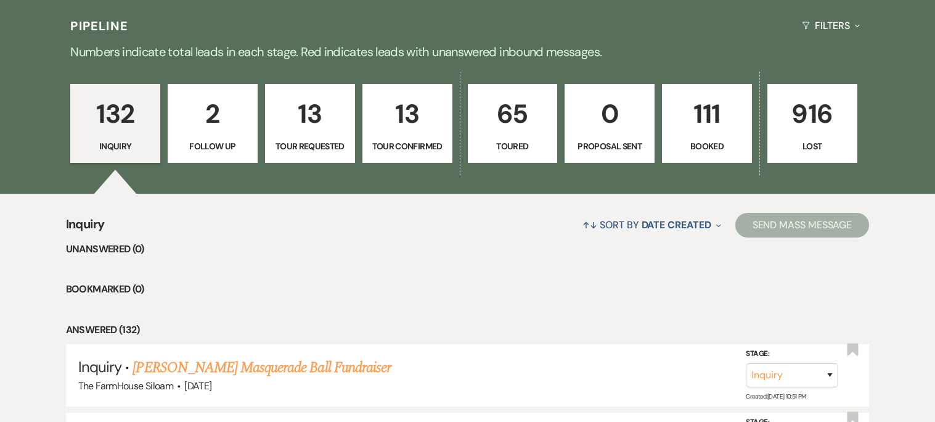
click at [206, 120] on p "2" at bounding box center [213, 113] width 74 height 41
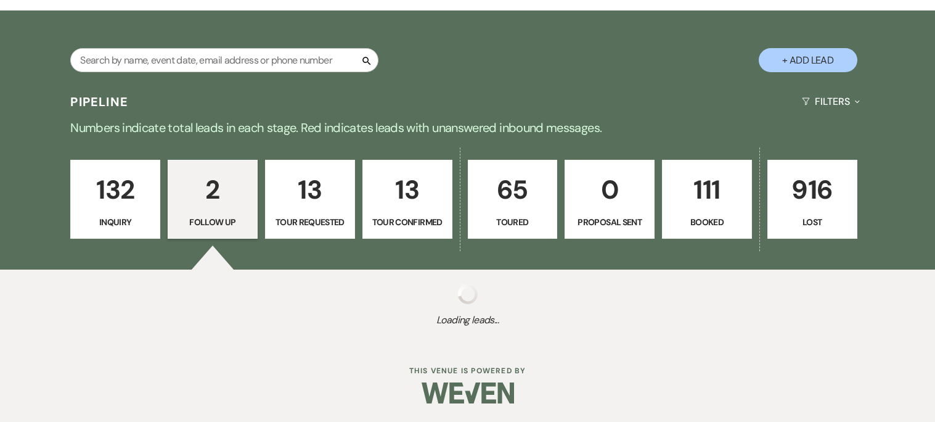
select select "9"
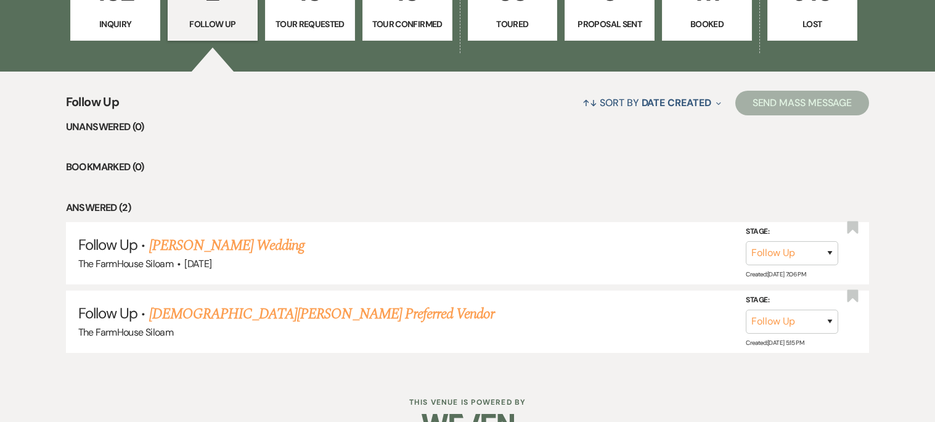
scroll to position [439, 0]
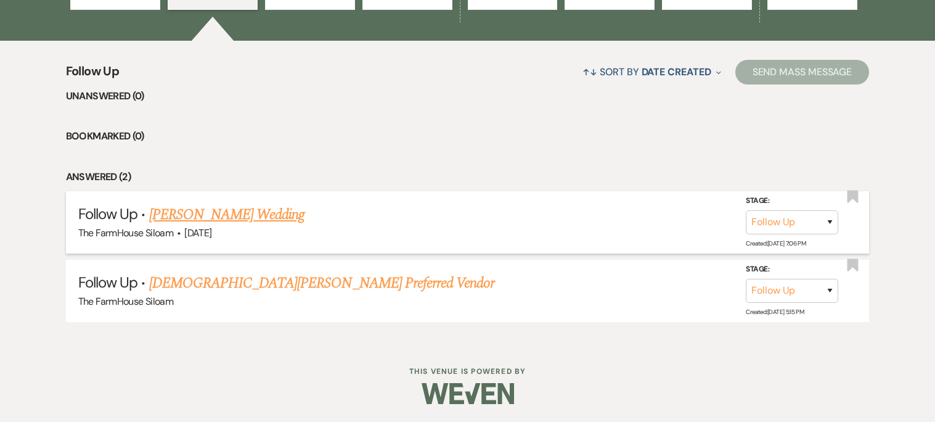
click at [245, 212] on link "[PERSON_NAME] Wedding" at bounding box center [227, 214] width 156 height 22
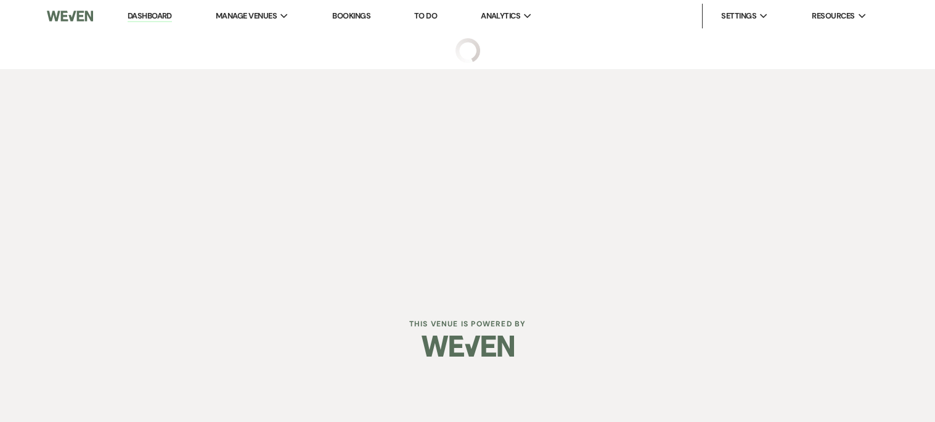
select select "9"
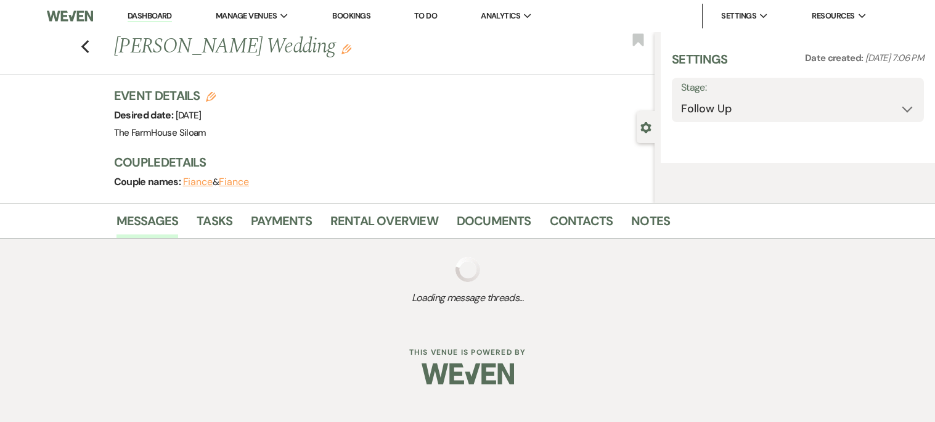
select select "5"
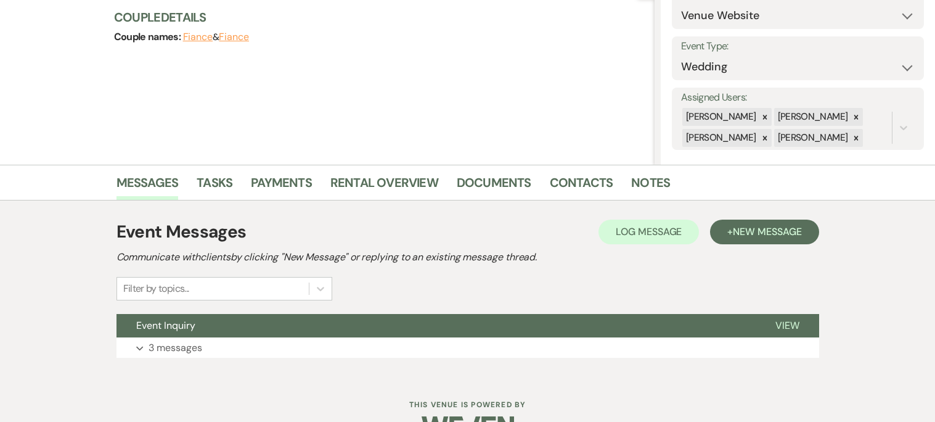
scroll to position [178, 0]
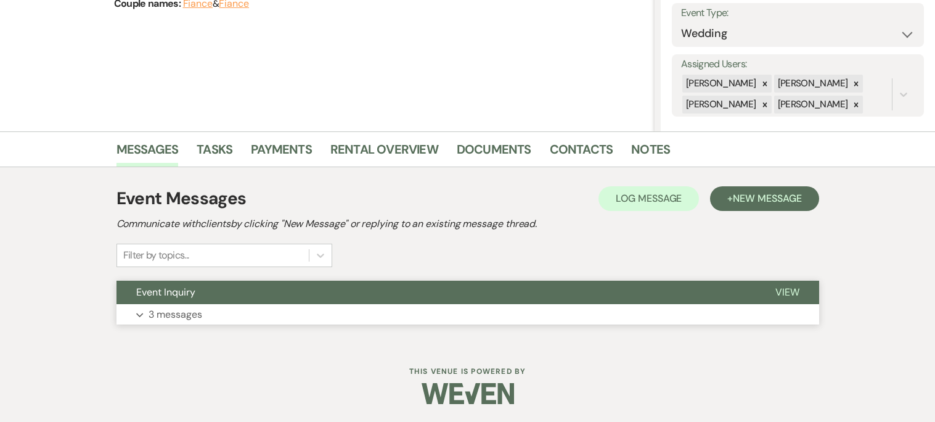
click at [182, 314] on p "3 messages" at bounding box center [176, 314] width 54 height 16
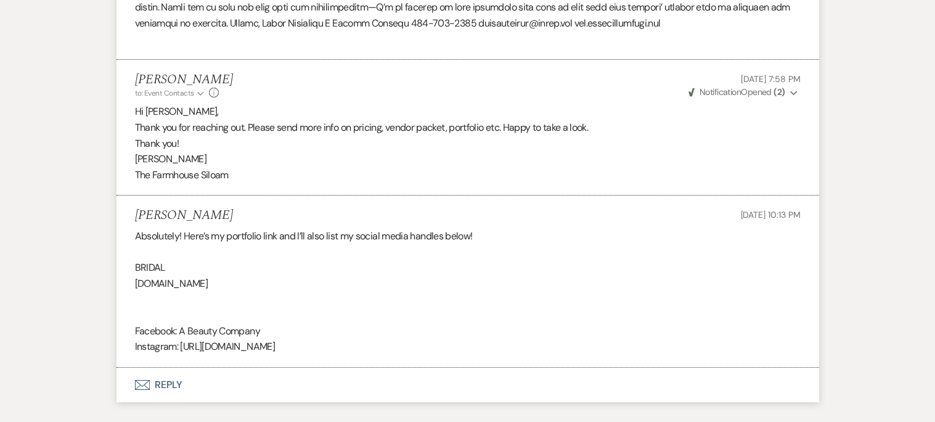
scroll to position [0, 0]
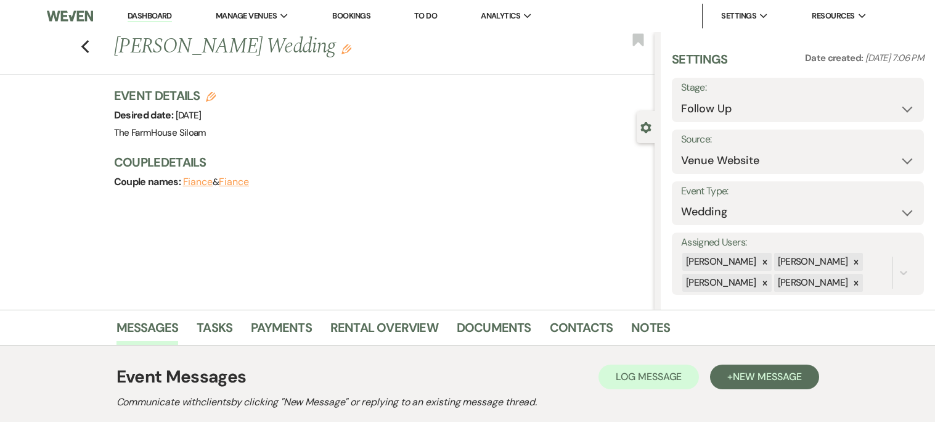
click at [154, 14] on link "Dashboard" at bounding box center [150, 16] width 44 height 12
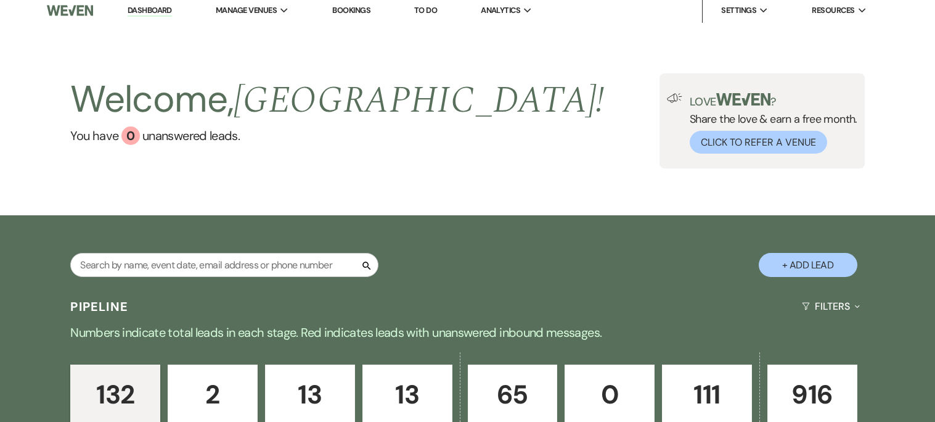
scroll to position [263, 0]
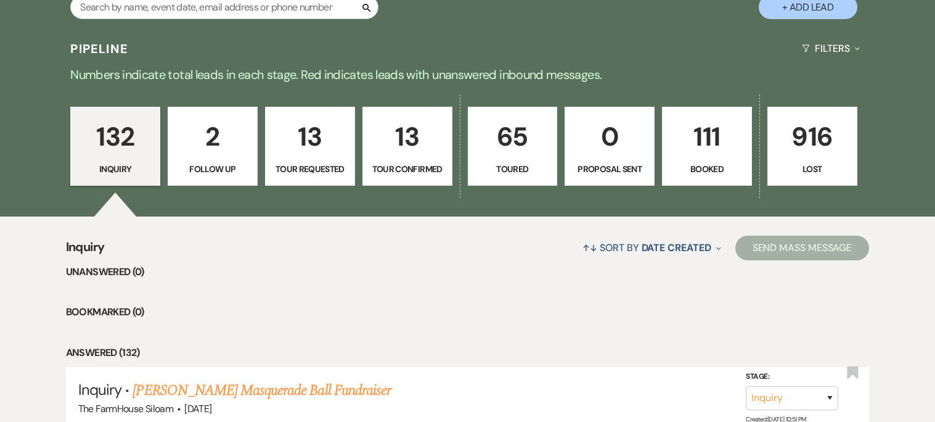
click at [325, 143] on p "13" at bounding box center [310, 136] width 74 height 41
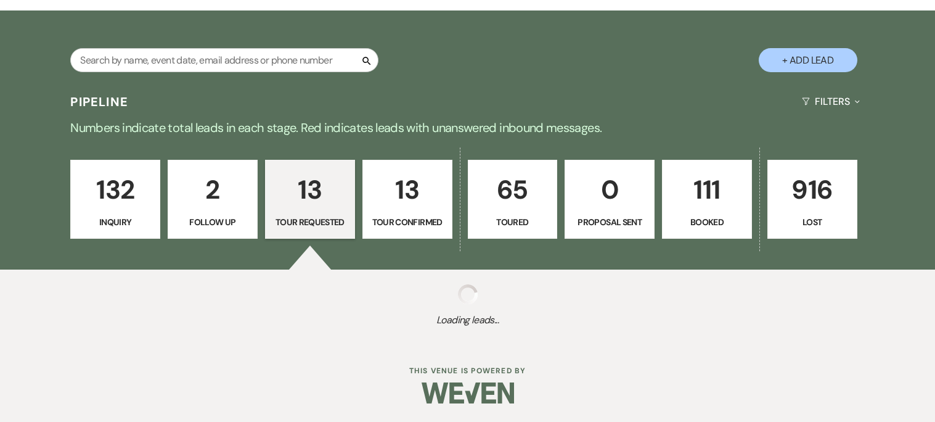
select select "2"
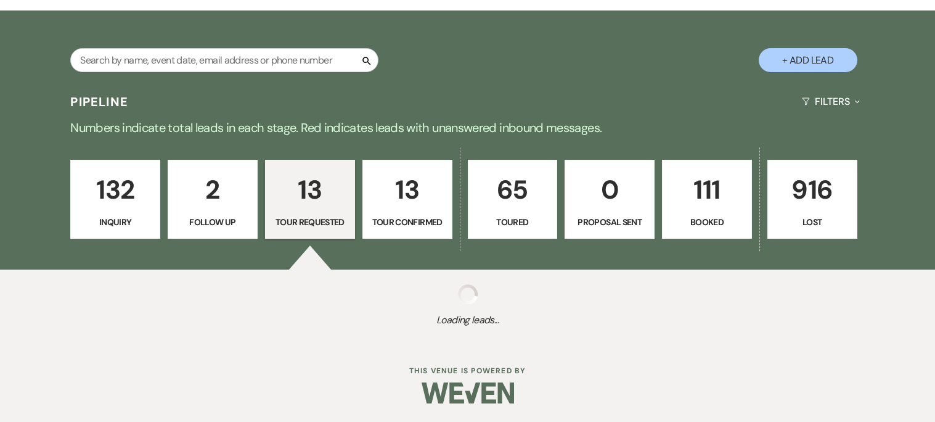
select select "2"
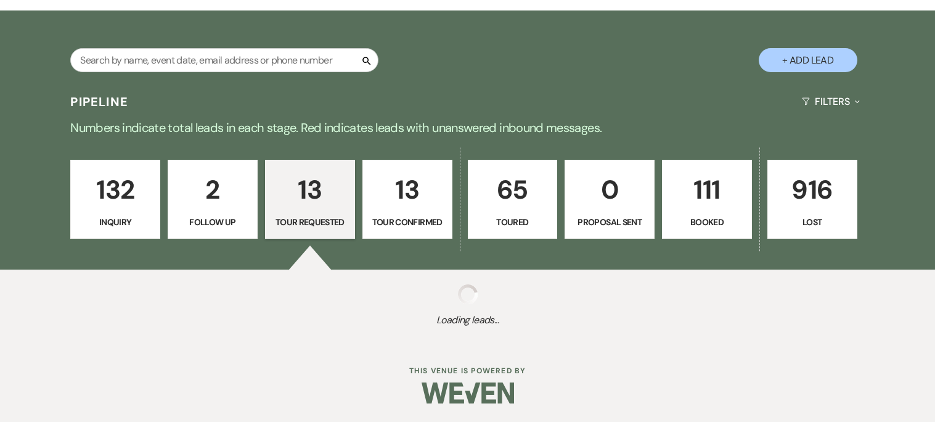
select select "2"
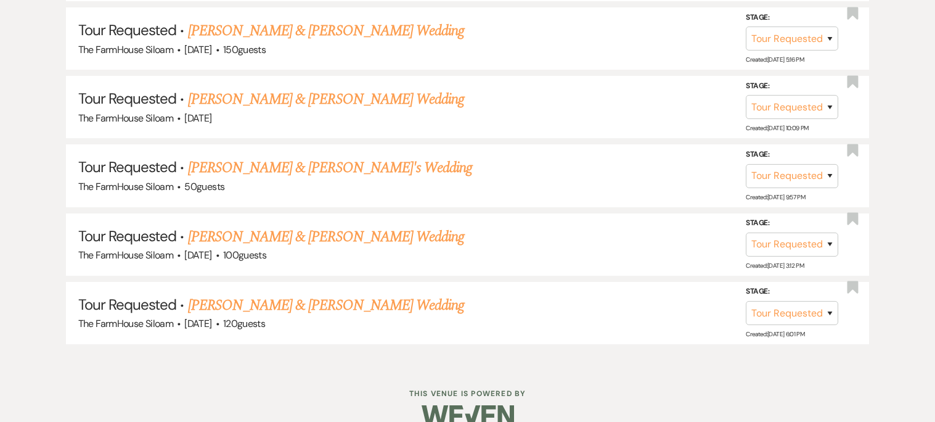
scroll to position [1174, 0]
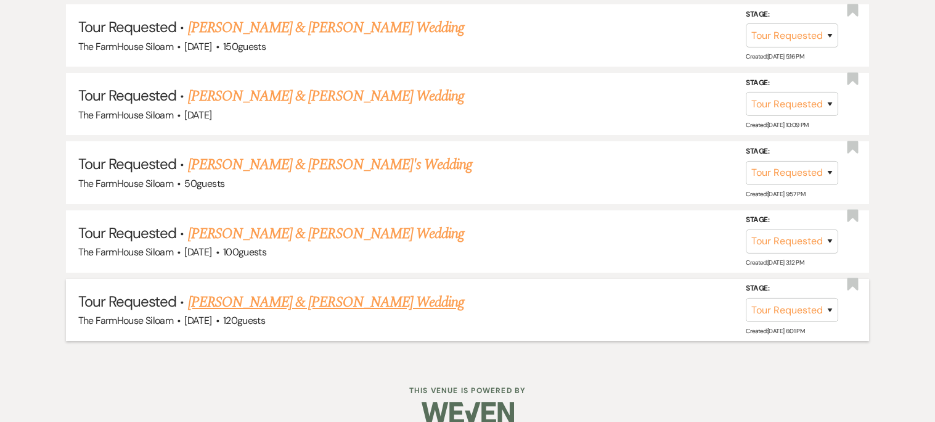
click at [394, 293] on link "[PERSON_NAME] & [PERSON_NAME] Wedding" at bounding box center [326, 302] width 276 height 22
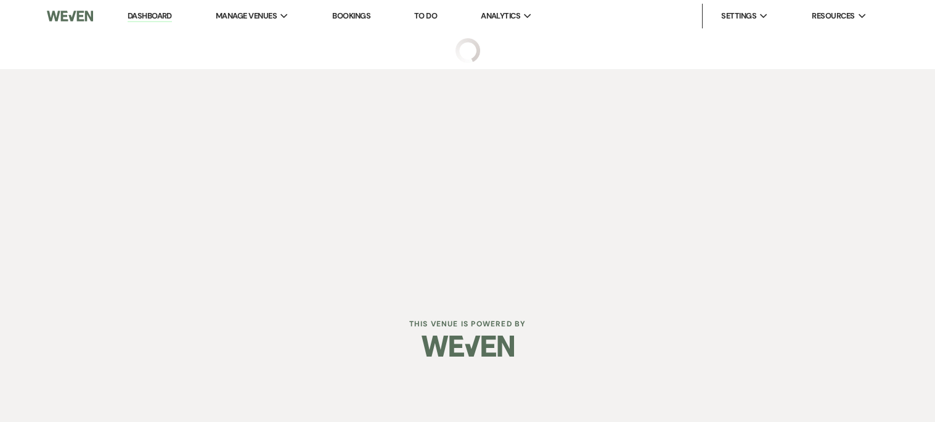
select select "2"
select select "5"
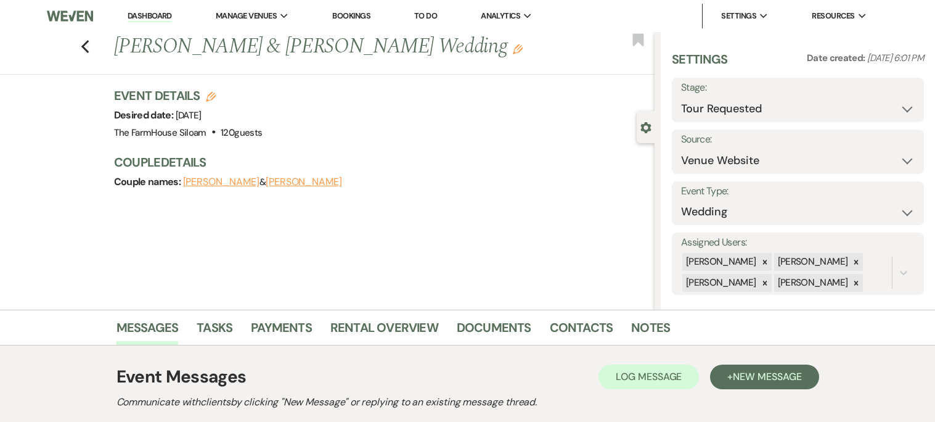
scroll to position [178, 0]
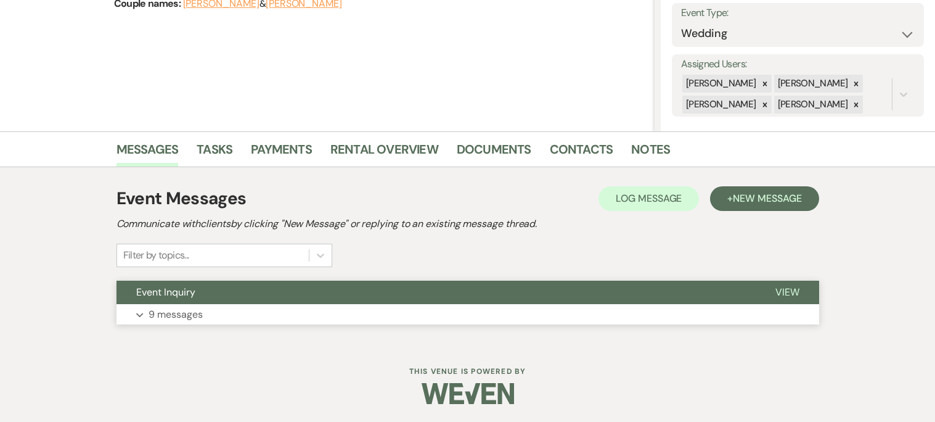
click at [790, 293] on span "View" at bounding box center [788, 291] width 24 height 13
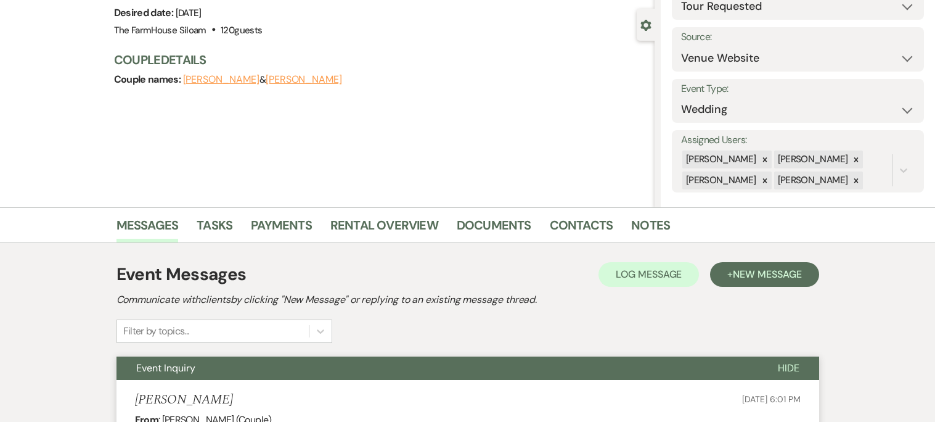
scroll to position [0, 0]
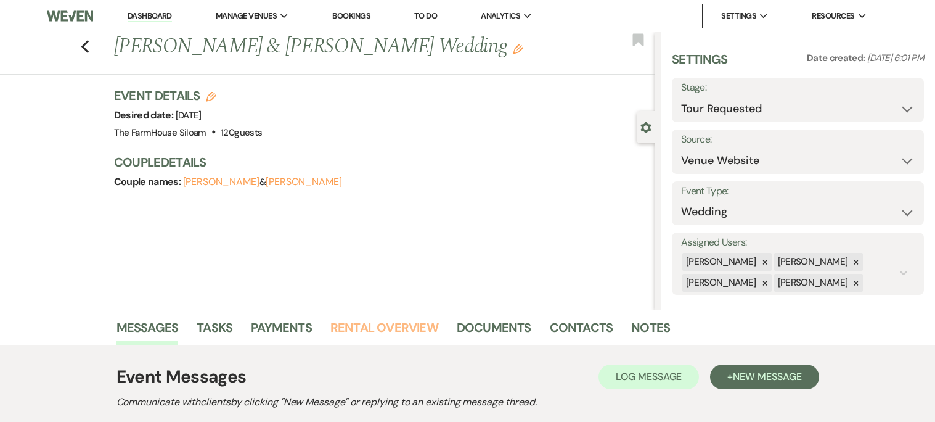
click at [373, 319] on link "Rental Overview" at bounding box center [384, 330] width 108 height 27
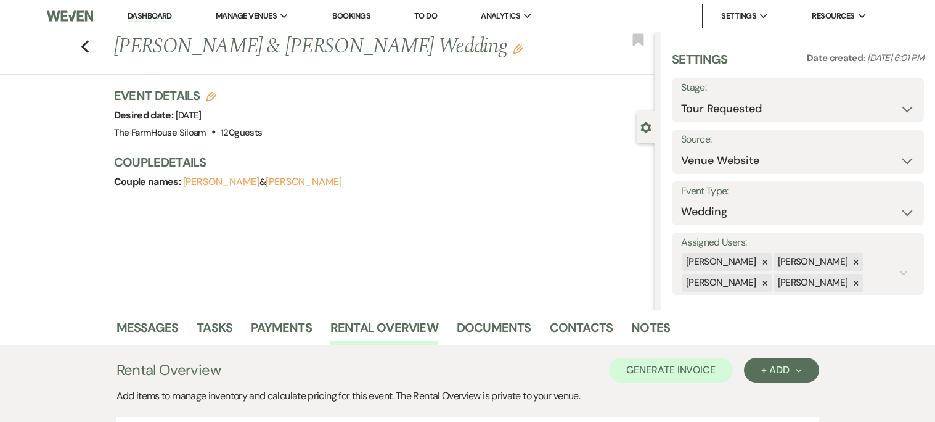
click at [286, 180] on button "[PERSON_NAME]" at bounding box center [304, 182] width 76 height 10
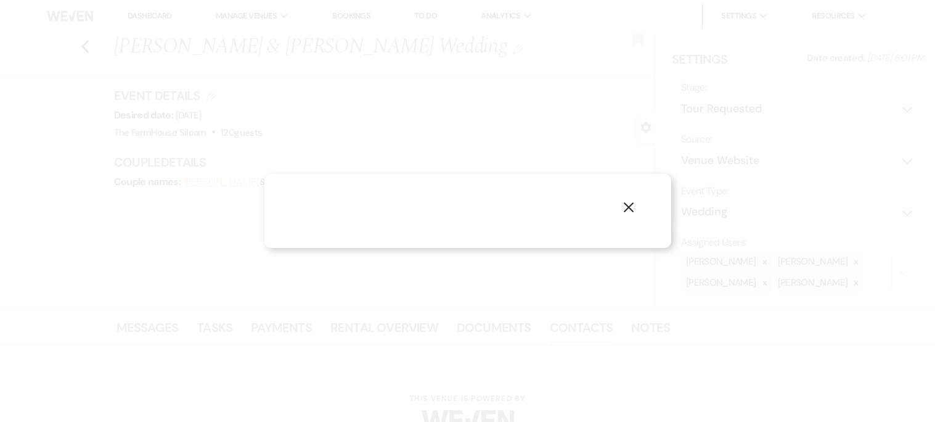
select select "1"
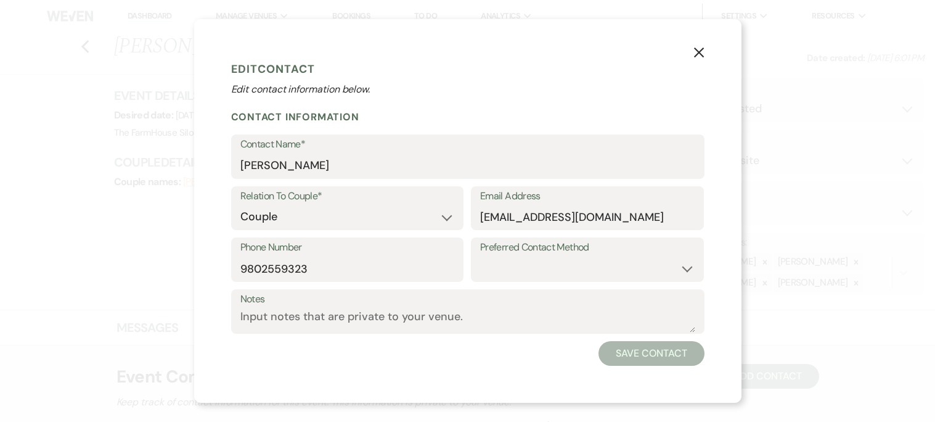
click at [700, 56] on icon "X" at bounding box center [699, 52] width 11 height 11
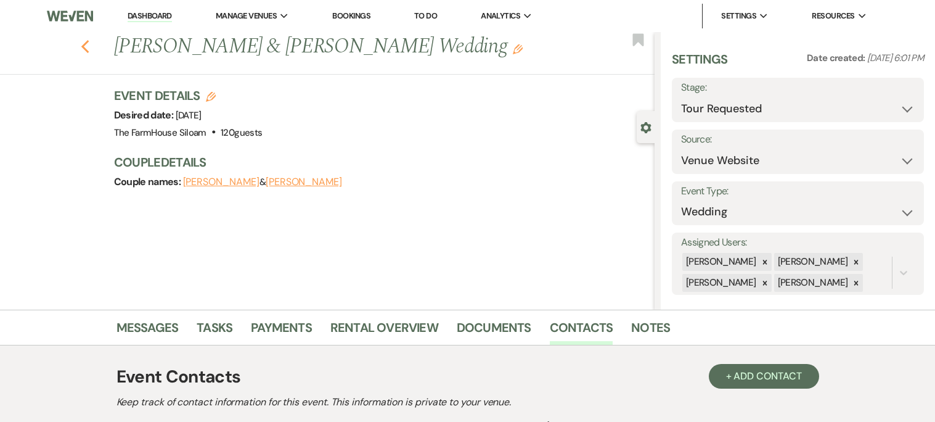
click at [83, 48] on use "button" at bounding box center [85, 47] width 8 height 14
select select "2"
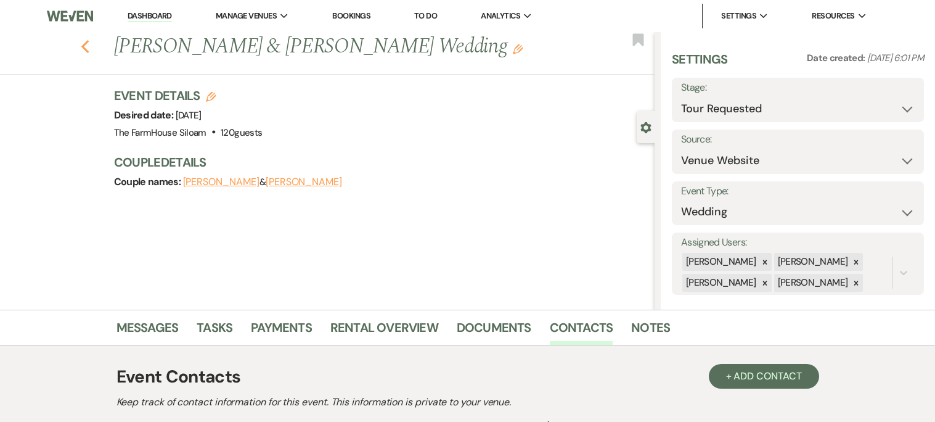
select select "2"
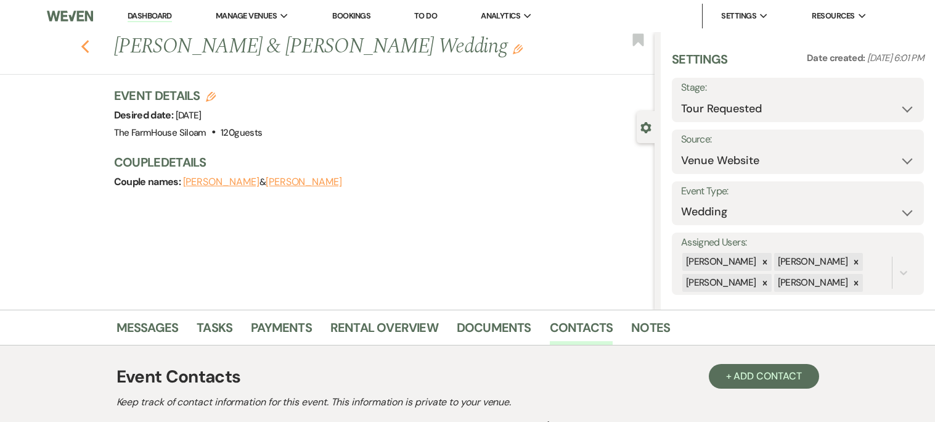
select select "2"
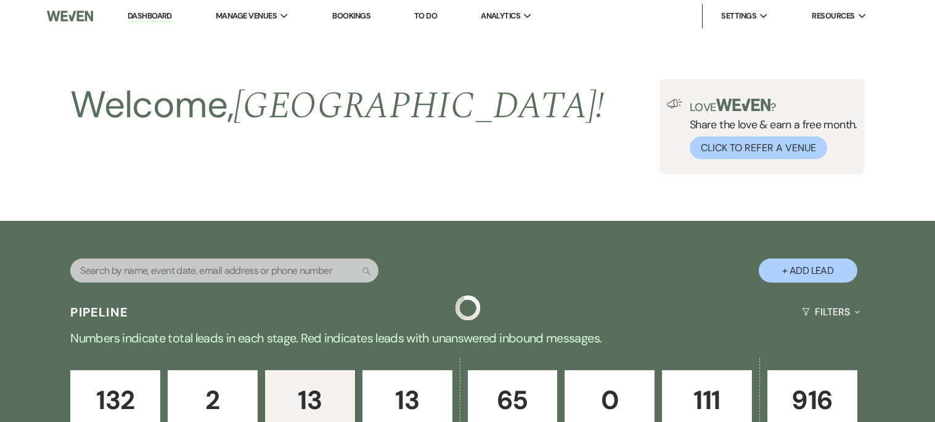
scroll to position [1174, 0]
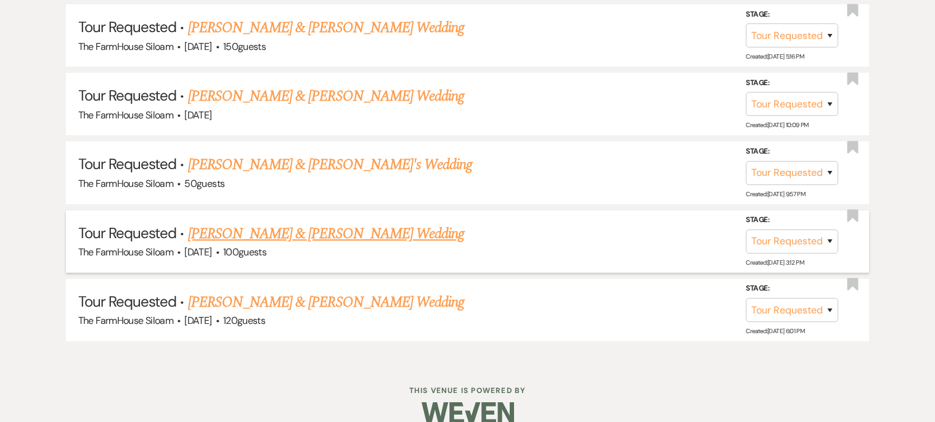
click at [326, 228] on link "[PERSON_NAME] & [PERSON_NAME] Wedding" at bounding box center [326, 234] width 276 height 22
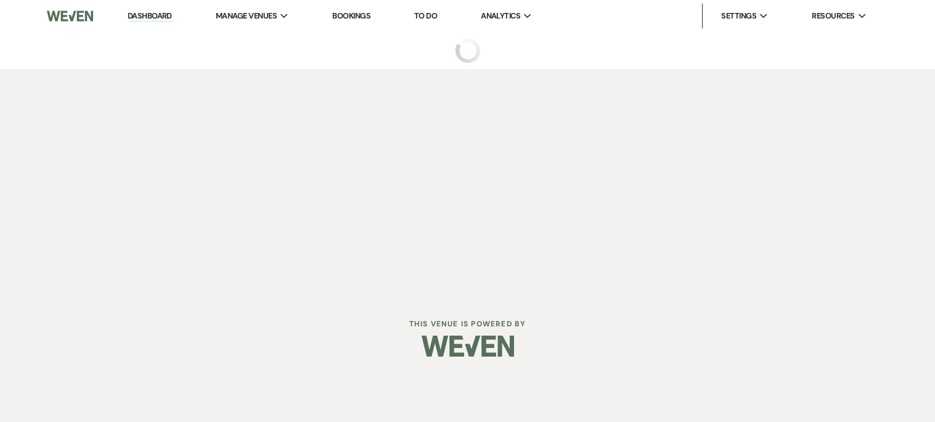
select select "2"
select select "5"
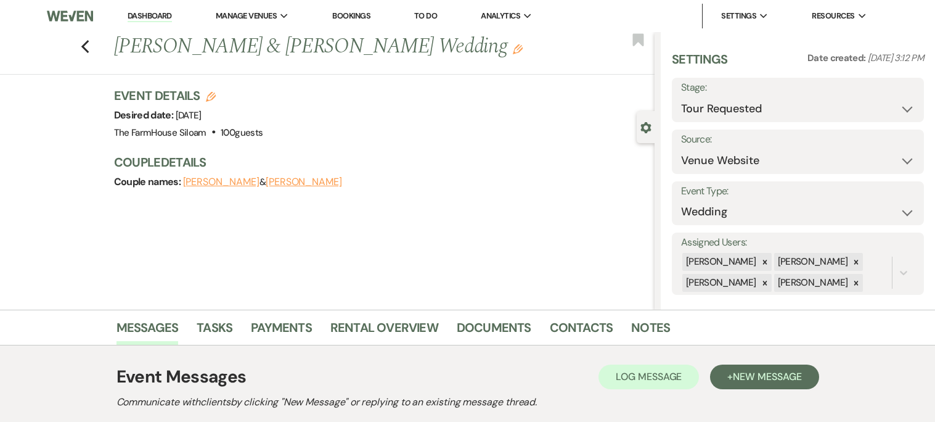
scroll to position [178, 0]
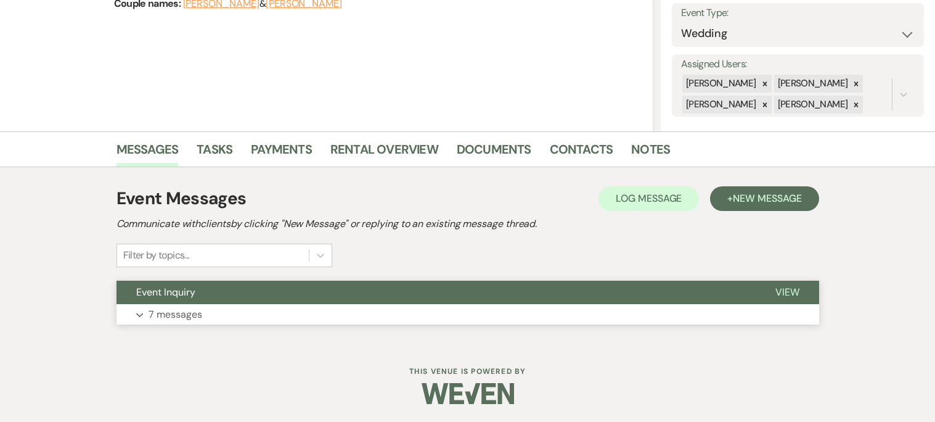
click at [792, 290] on span "View" at bounding box center [788, 291] width 24 height 13
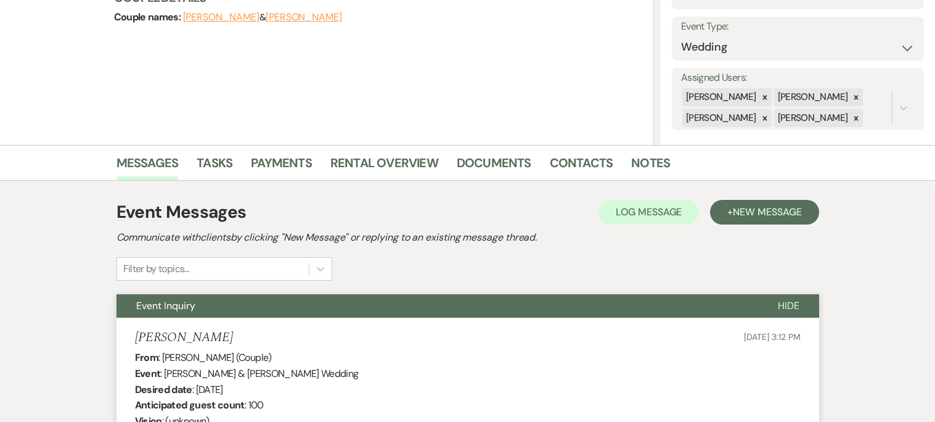
scroll to position [0, 0]
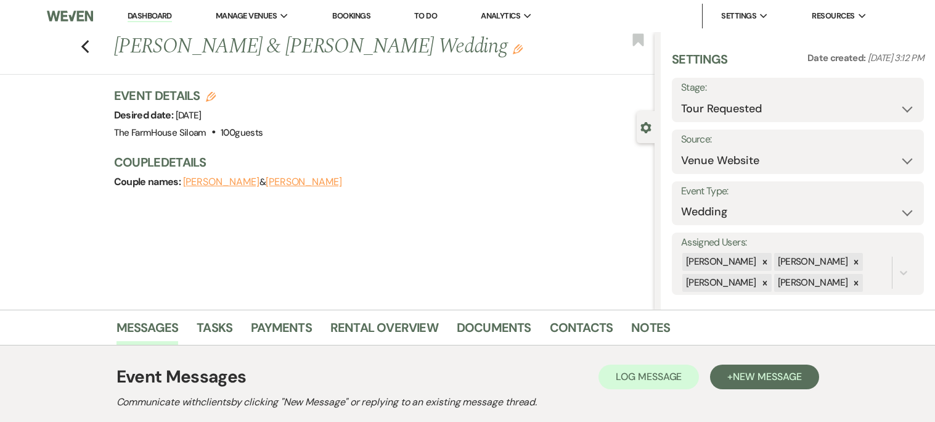
click at [295, 184] on button "[PERSON_NAME]" at bounding box center [304, 182] width 76 height 10
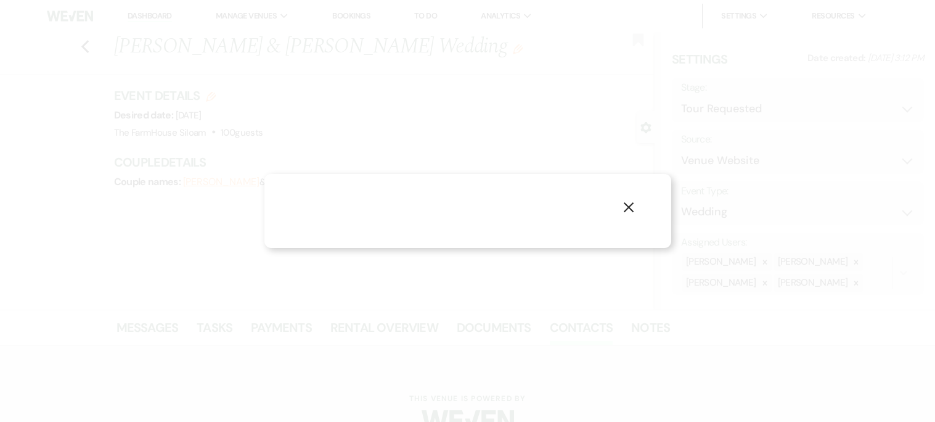
select select "1"
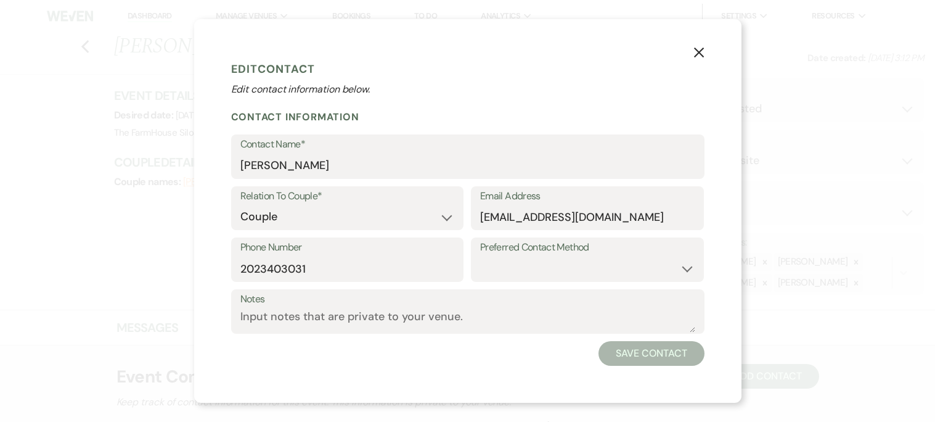
click at [700, 48] on icon "X" at bounding box center [699, 52] width 11 height 11
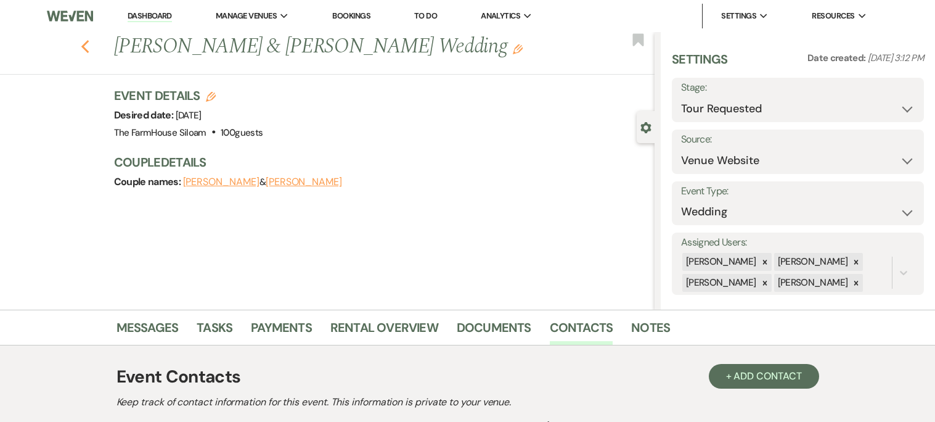
click at [86, 43] on use "button" at bounding box center [85, 47] width 8 height 14
select select "2"
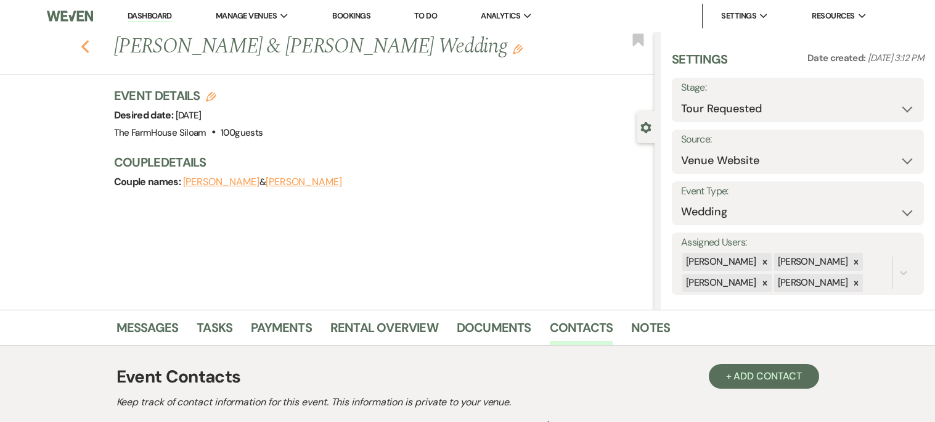
select select "2"
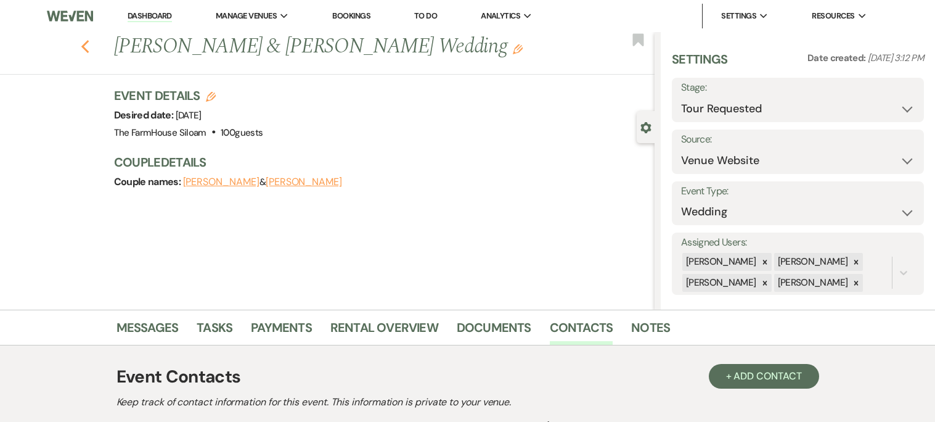
select select "2"
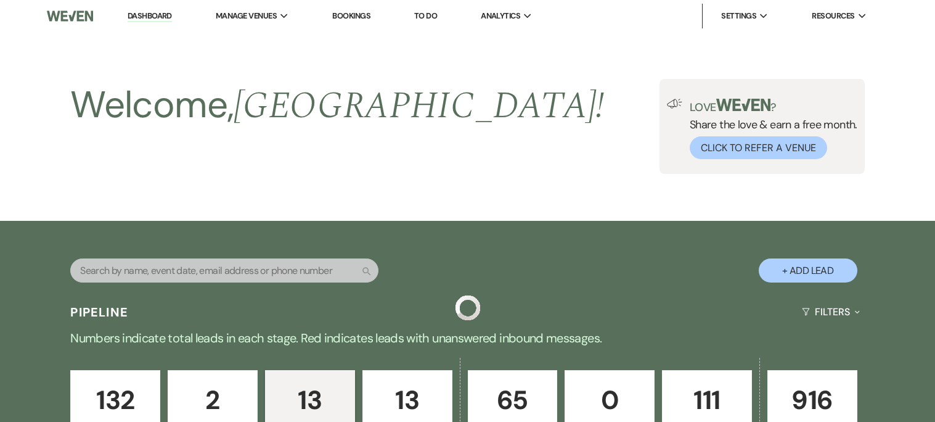
scroll to position [1174, 0]
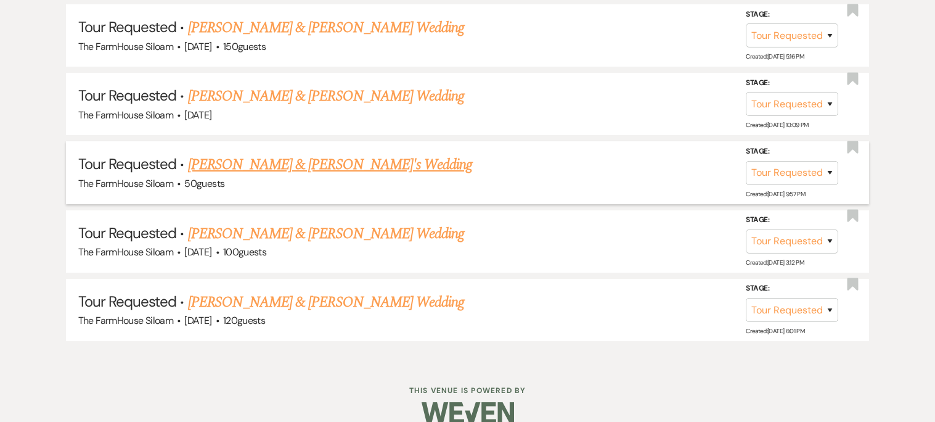
click at [287, 160] on link "[PERSON_NAME] & [PERSON_NAME]'s Wedding" at bounding box center [330, 165] width 285 height 22
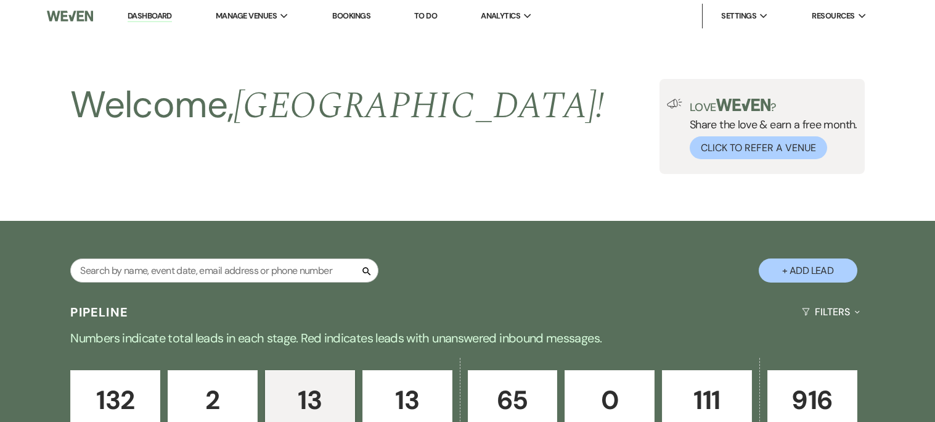
select select "2"
select select "5"
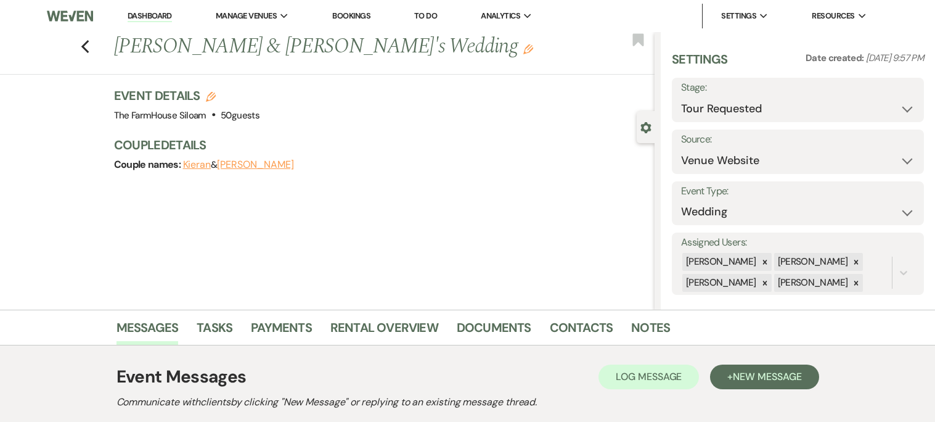
click at [248, 164] on button "[PERSON_NAME]" at bounding box center [255, 165] width 76 height 10
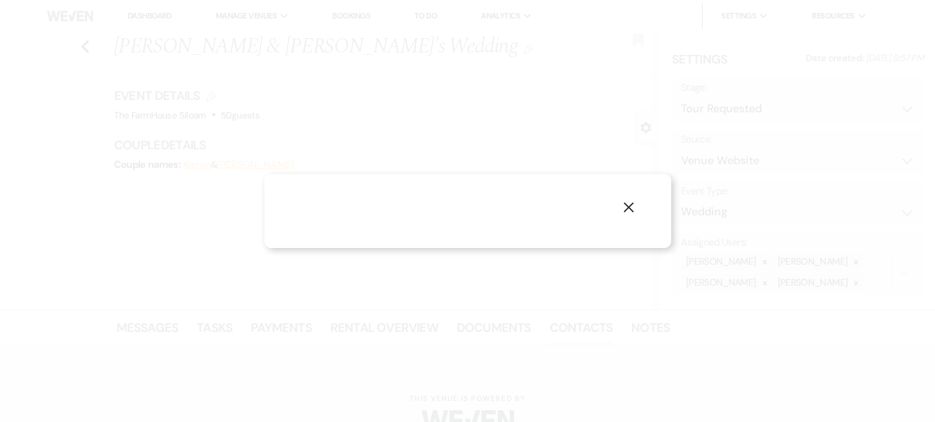
select select "1"
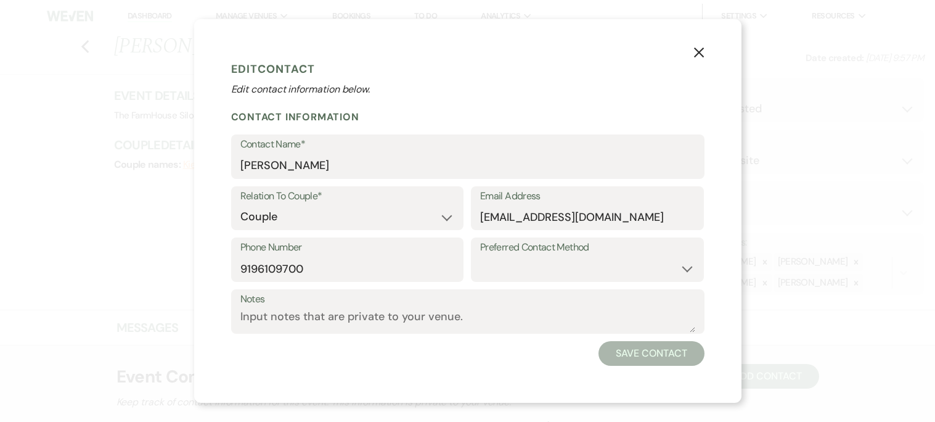
click at [702, 53] on icon "X" at bounding box center [699, 52] width 11 height 11
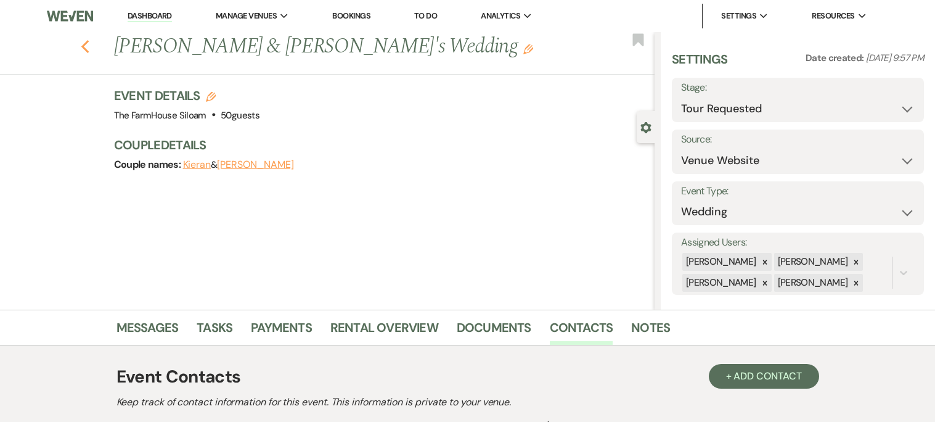
click at [86, 47] on icon "Previous" at bounding box center [85, 46] width 9 height 15
select select "2"
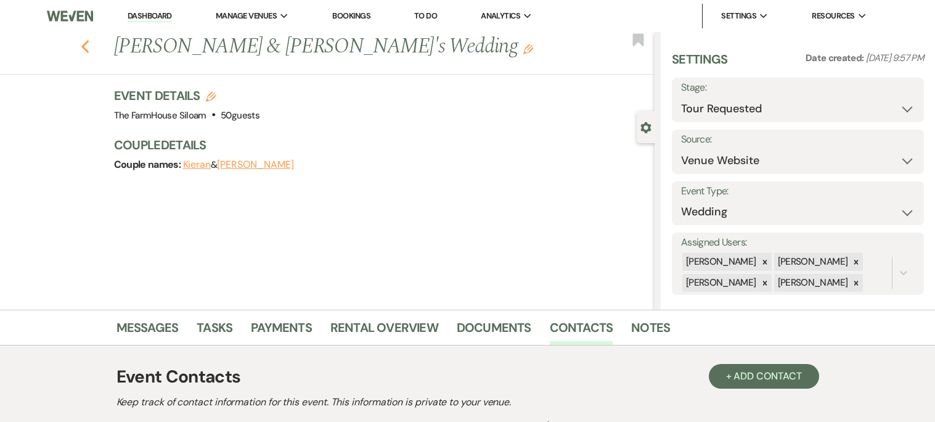
select select "2"
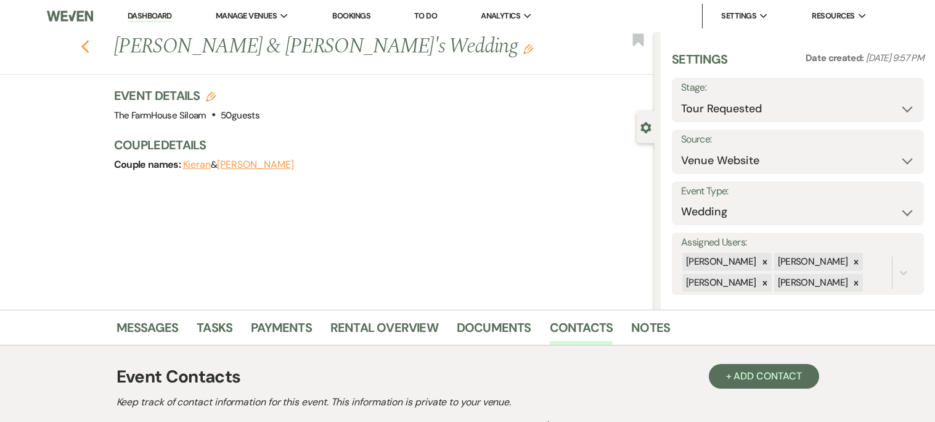
select select "2"
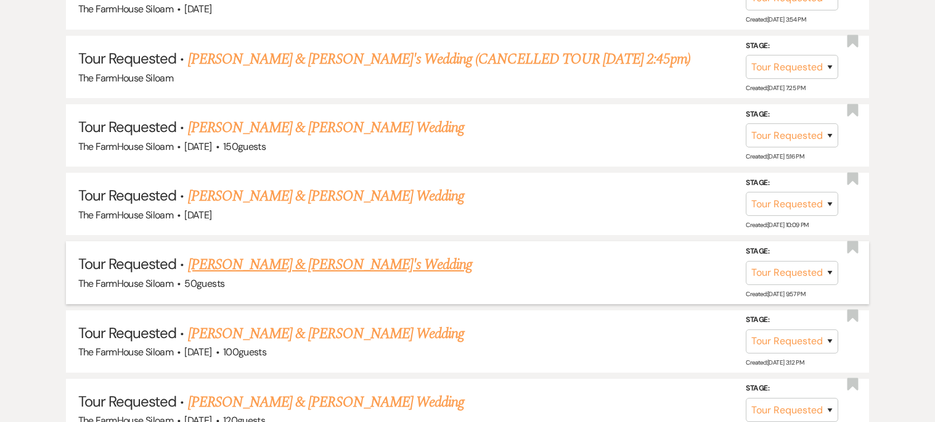
scroll to position [1073, 0]
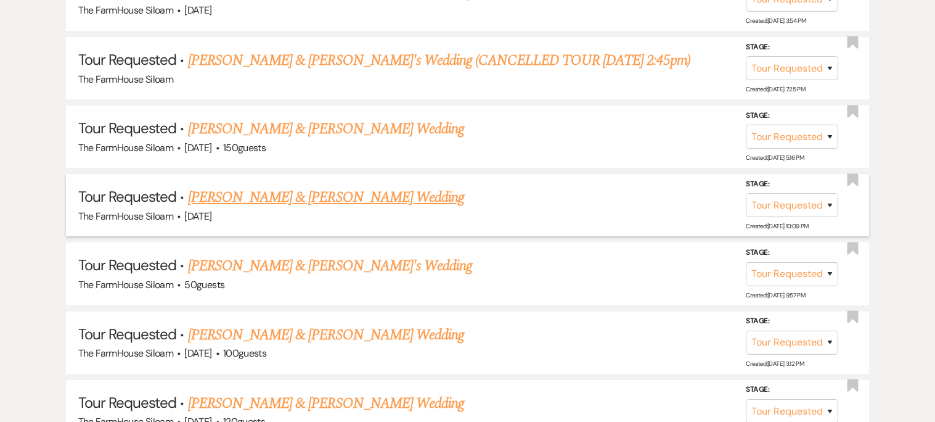
click at [396, 197] on link "[PERSON_NAME] & [PERSON_NAME] Wedding" at bounding box center [326, 197] width 276 height 22
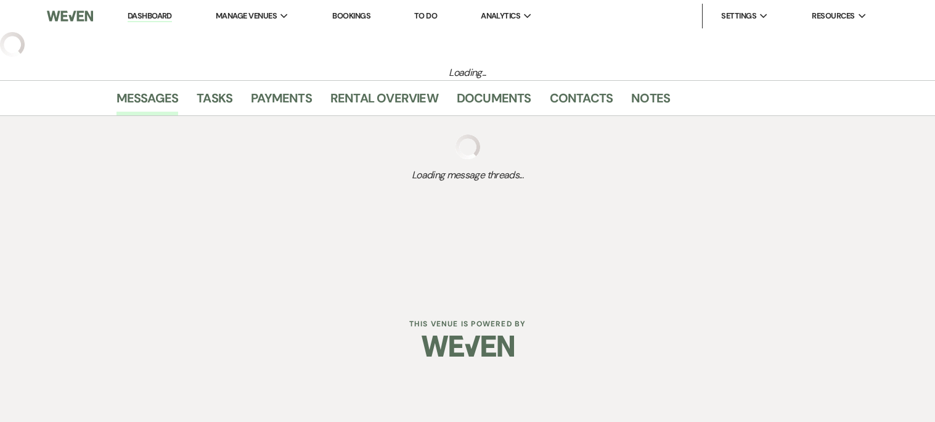
select select "2"
select select "5"
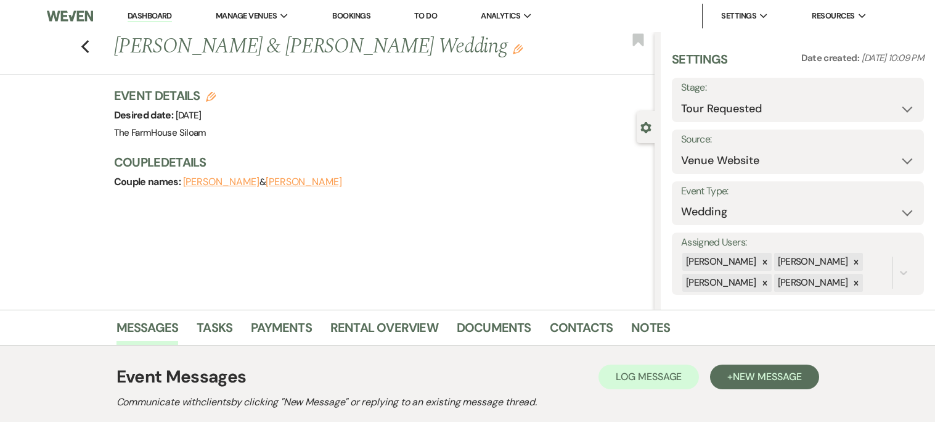
scroll to position [178, 0]
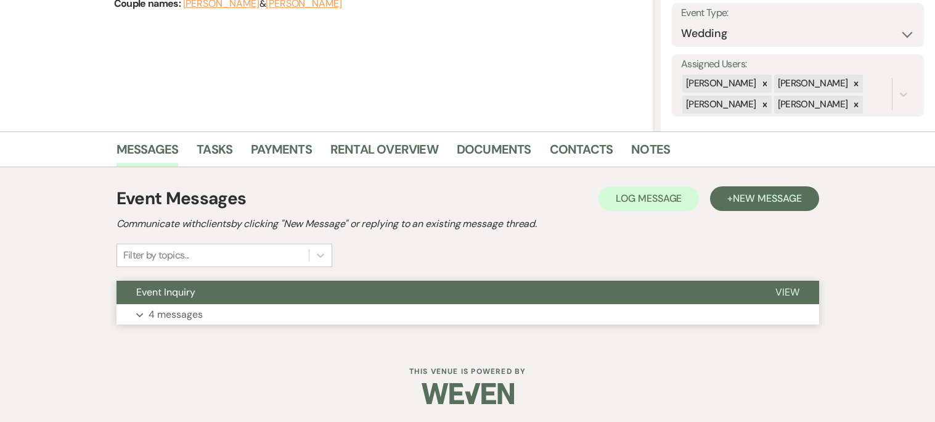
click at [791, 290] on span "View" at bounding box center [788, 291] width 24 height 13
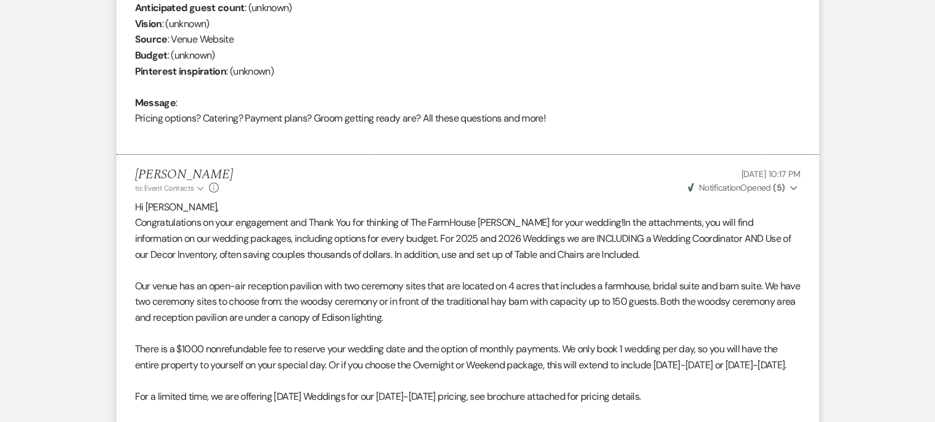
scroll to position [0, 0]
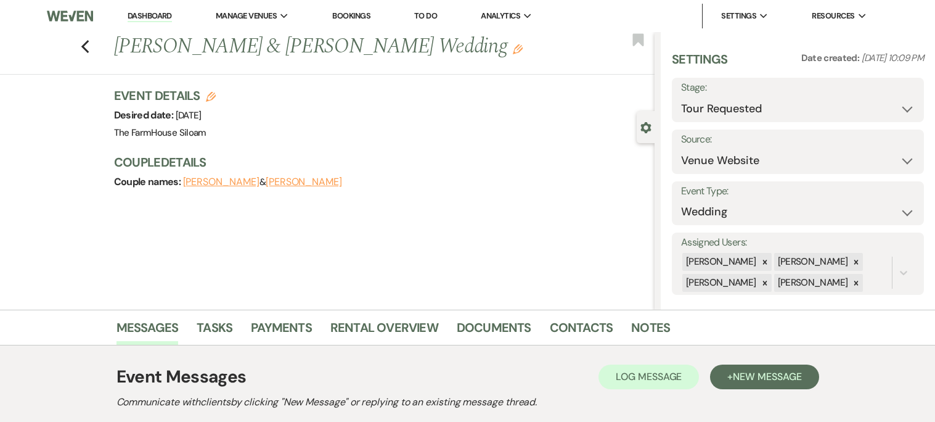
click at [284, 182] on button "[PERSON_NAME]" at bounding box center [304, 182] width 76 height 10
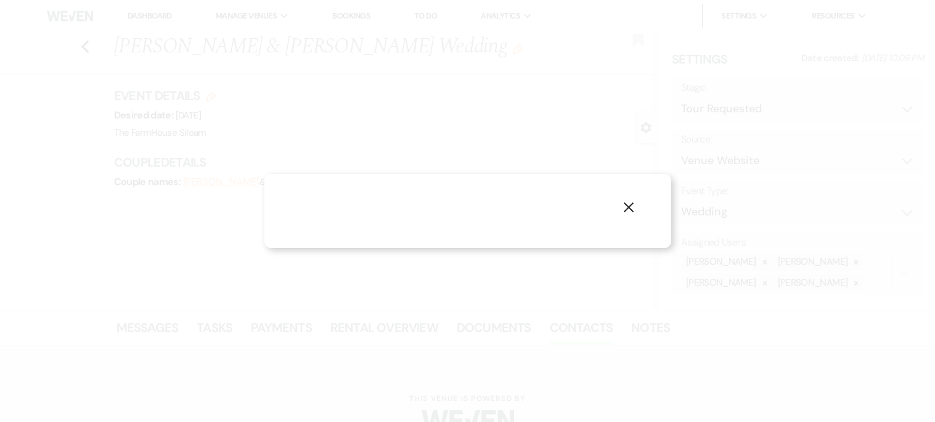
select select "1"
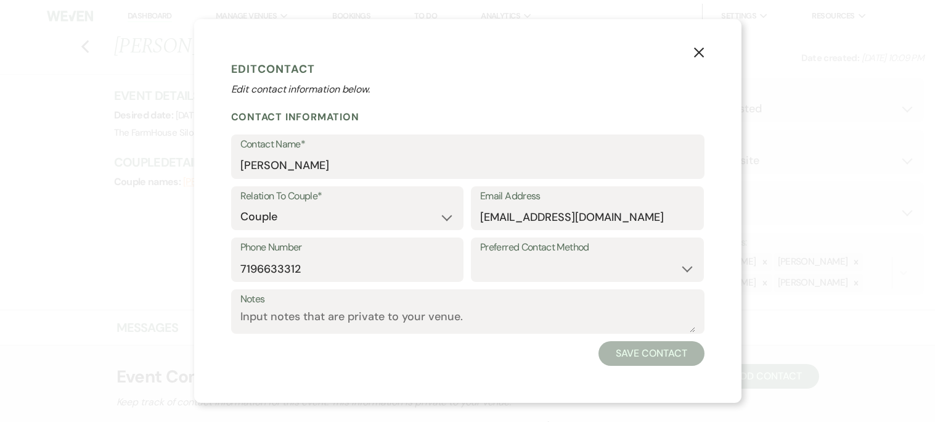
click at [697, 55] on icon "X" at bounding box center [699, 52] width 11 height 11
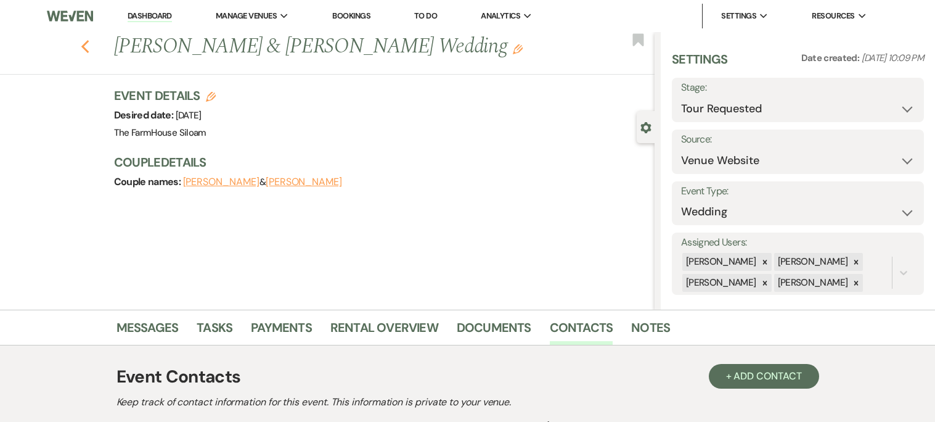
click at [89, 44] on icon "Previous" at bounding box center [85, 46] width 9 height 15
select select "2"
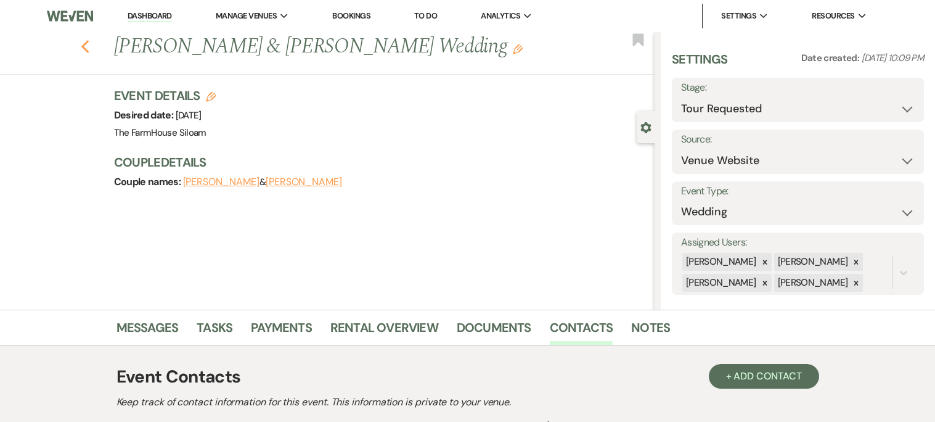
select select "2"
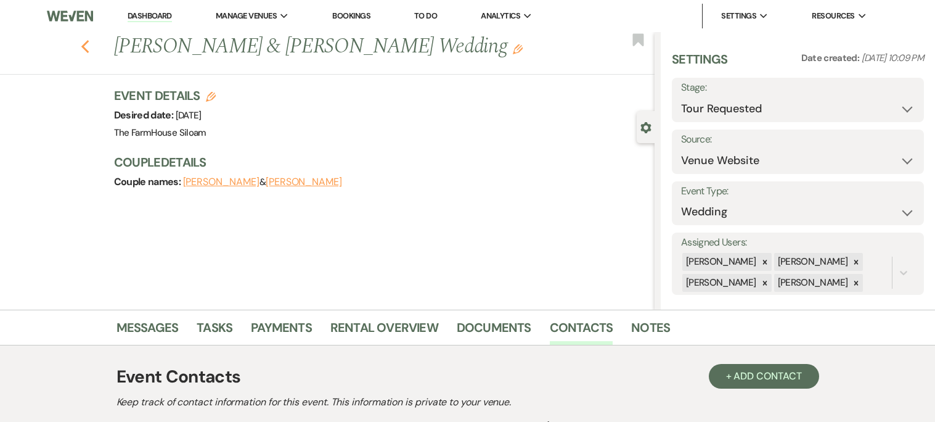
select select "2"
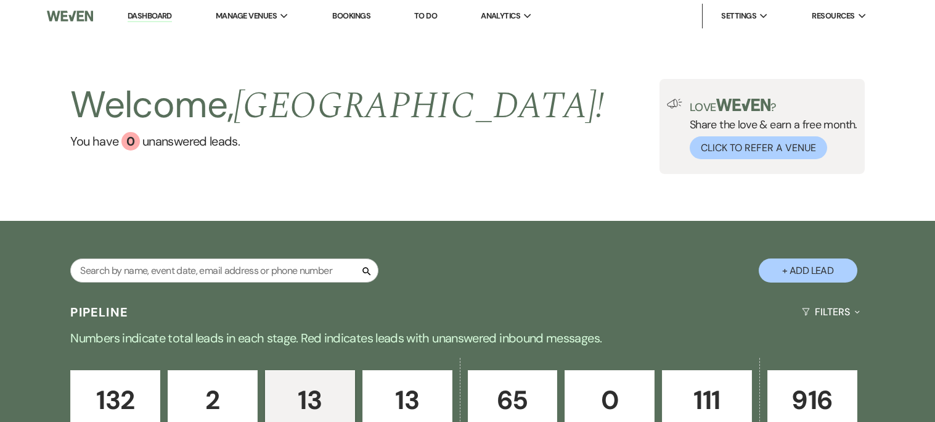
click at [364, 14] on link "Bookings" at bounding box center [351, 15] width 38 height 10
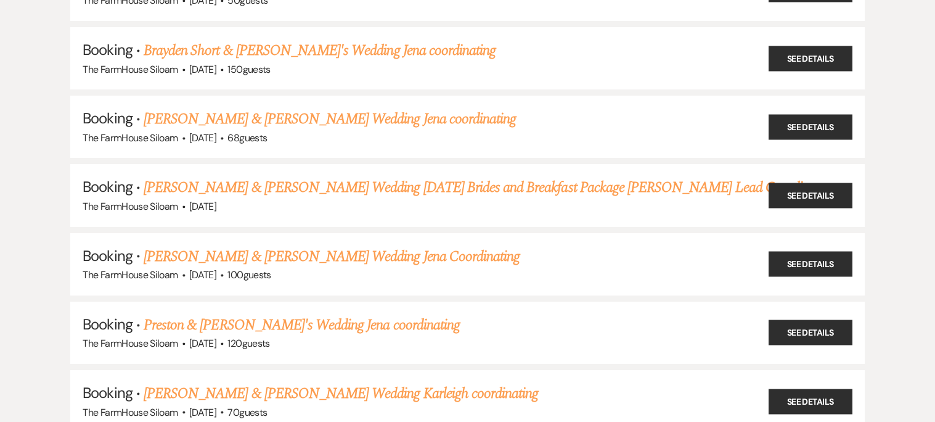
scroll to position [271, 0]
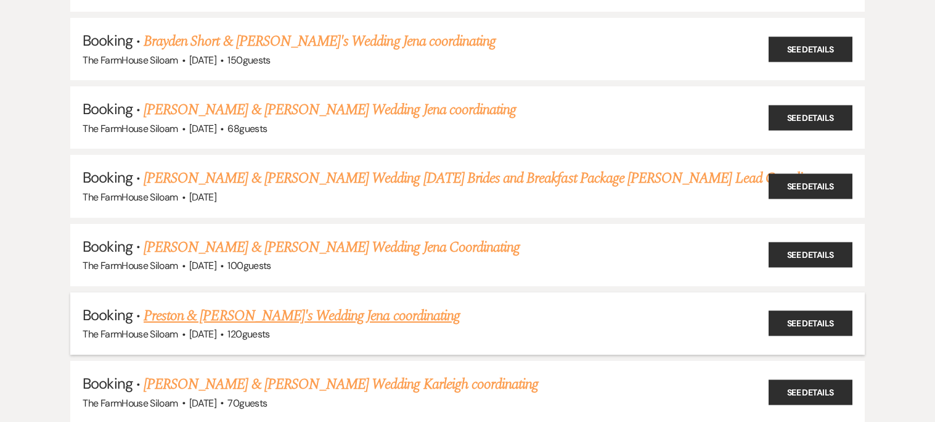
click at [359, 310] on link "Preston & [PERSON_NAME]'s Wedding Jena coordinating" at bounding box center [302, 316] width 316 height 22
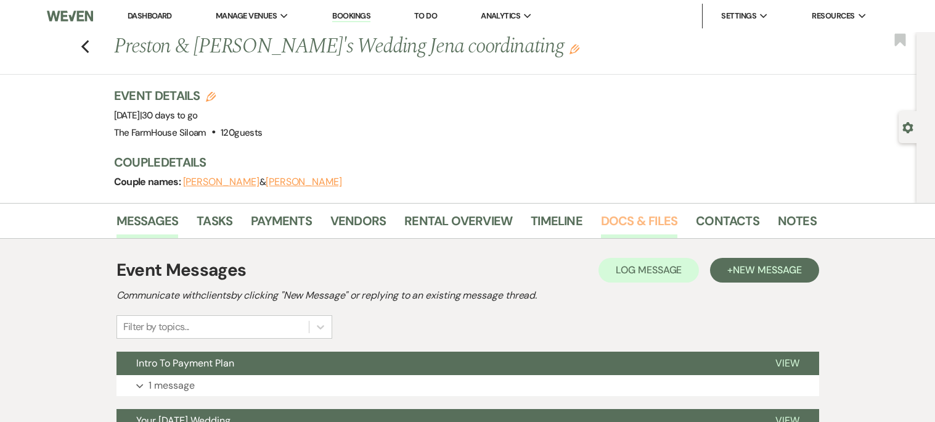
click at [649, 222] on link "Docs & Files" at bounding box center [639, 224] width 76 height 27
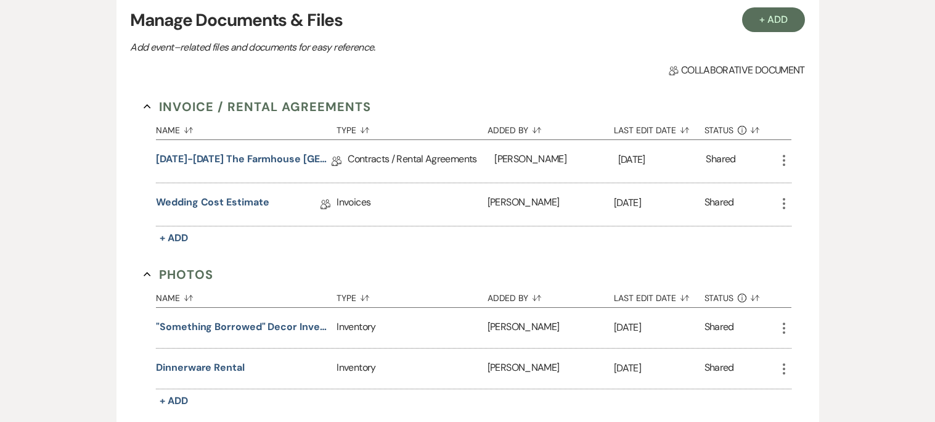
scroll to position [303, 0]
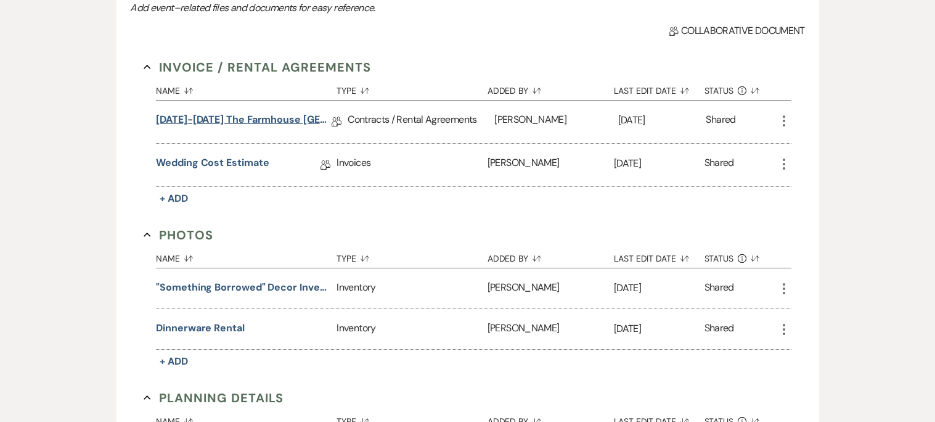
click at [282, 119] on link "[DATE]-[DATE] The Farmhouse [GEOGRAPHIC_DATA] Contract" at bounding box center [244, 121] width 176 height 19
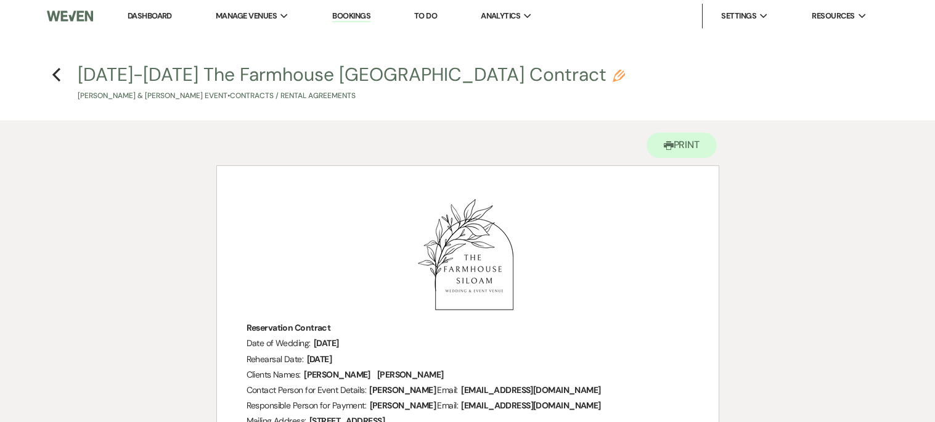
click at [147, 15] on link "Dashboard" at bounding box center [150, 15] width 44 height 10
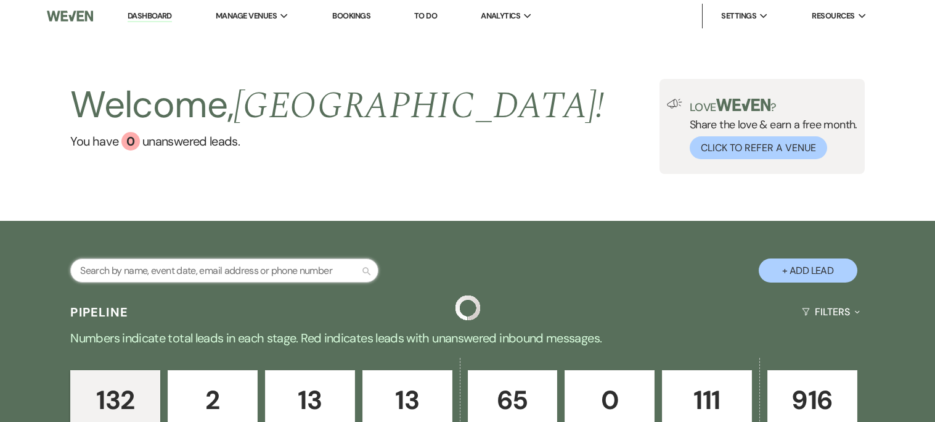
click at [306, 271] on input "text" at bounding box center [224, 270] width 308 height 24
type input "[PERSON_NAME]"
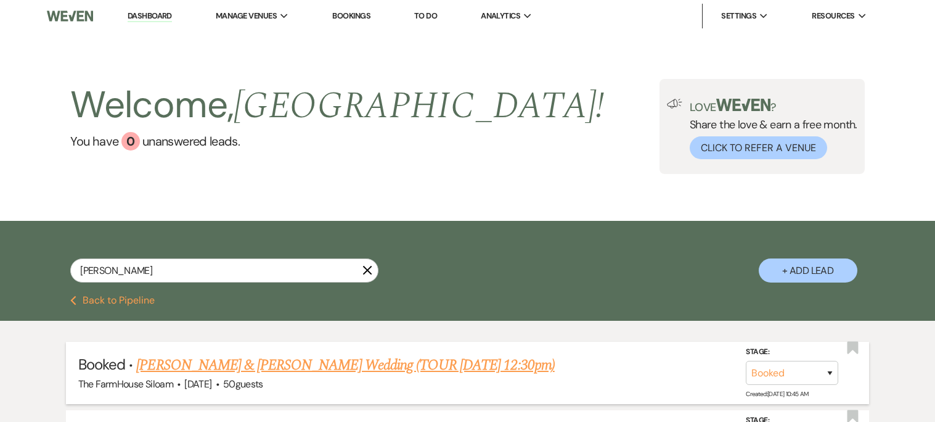
click at [298, 361] on link "[PERSON_NAME] & [PERSON_NAME] Wedding (TOUR [DATE] 12:30pm)" at bounding box center [345, 365] width 418 height 22
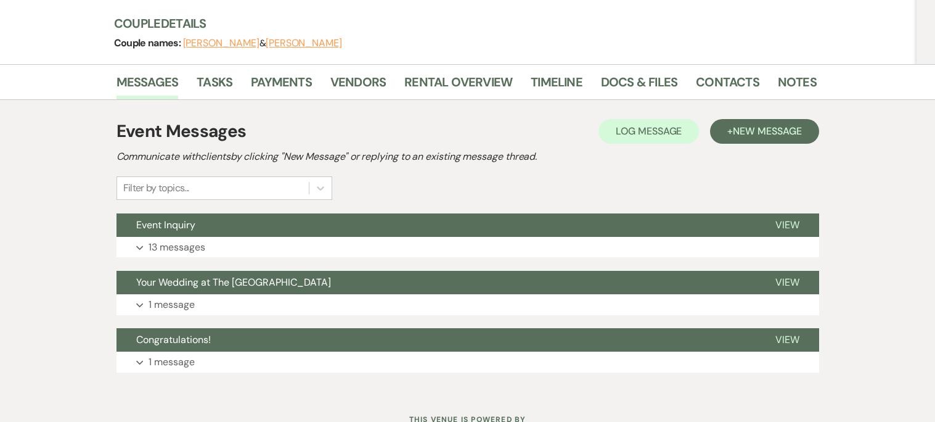
scroll to position [171, 0]
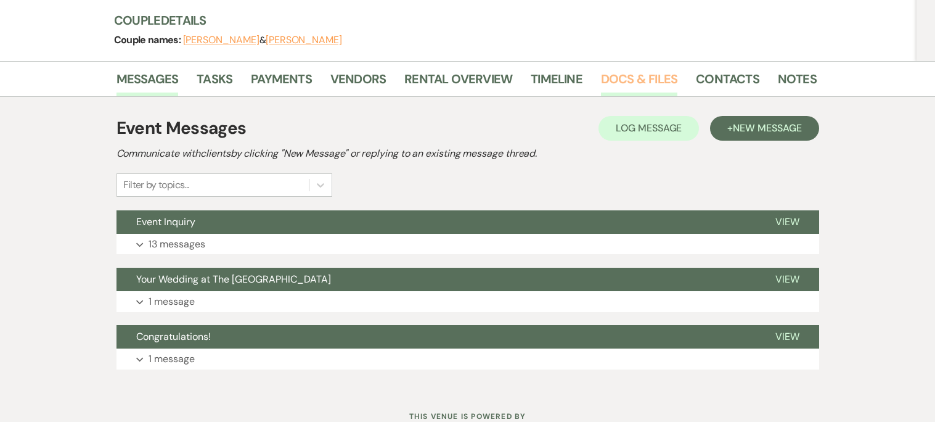
click at [615, 69] on link "Docs & Files" at bounding box center [639, 82] width 76 height 27
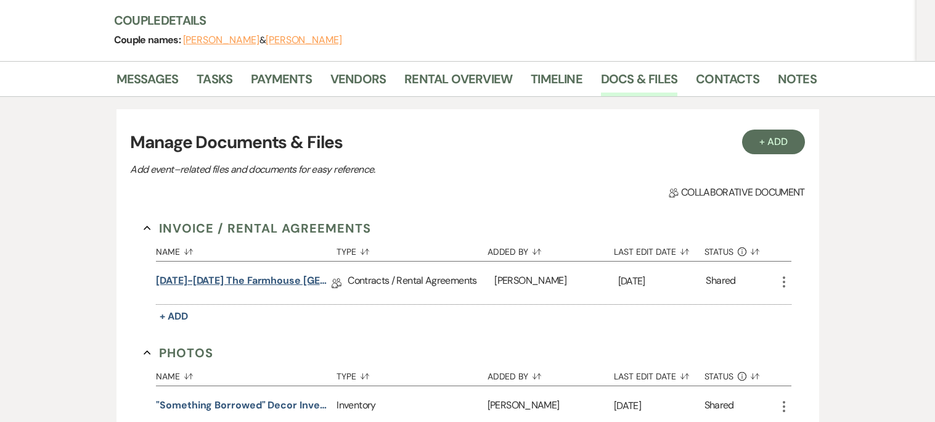
click at [306, 273] on link "[DATE]-[DATE] The Farmhouse [GEOGRAPHIC_DATA] Contract" at bounding box center [244, 282] width 176 height 19
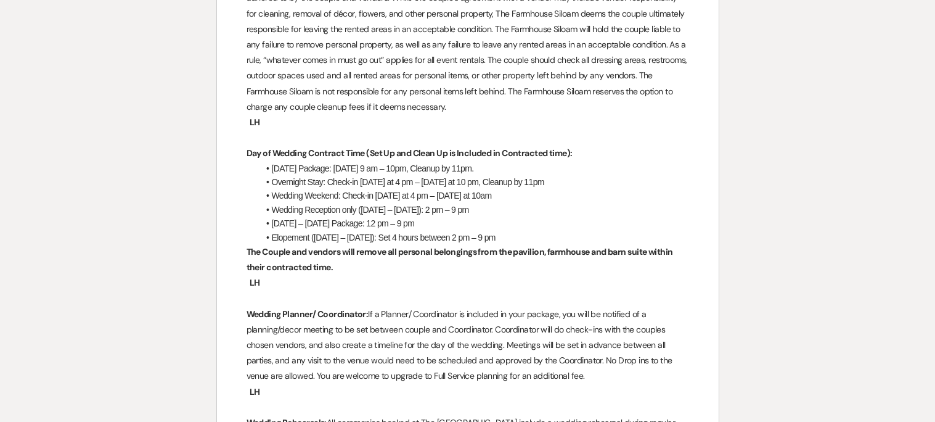
scroll to position [2505, 0]
